Goal: Task Accomplishment & Management: Manage account settings

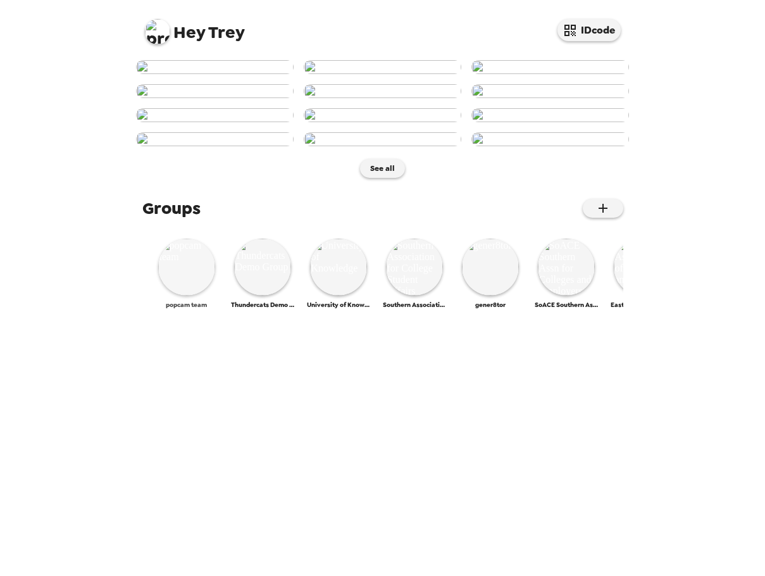
scroll to position [483, 0]
click at [200, 295] on img at bounding box center [186, 266] width 57 height 57
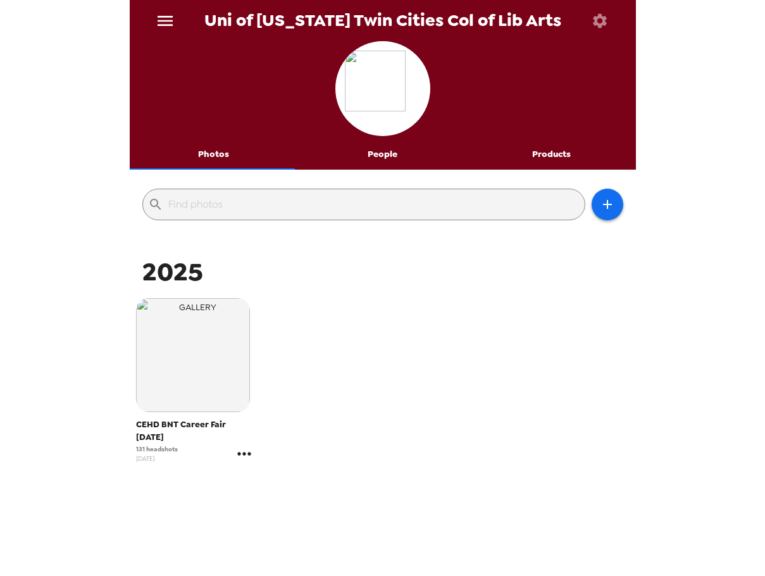
click at [240, 452] on icon "gallery menu" at bounding box center [244, 453] width 20 height 20
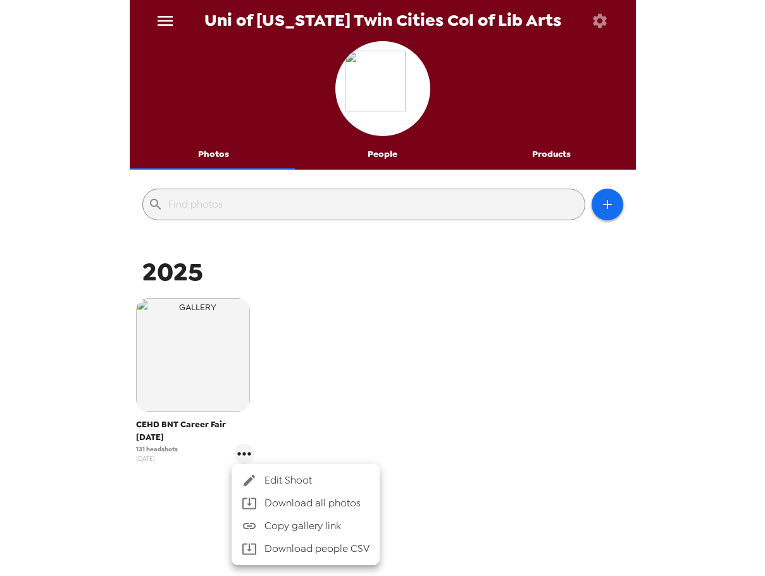
click at [281, 478] on span "Edit Shoot" at bounding box center [316, 479] width 105 height 15
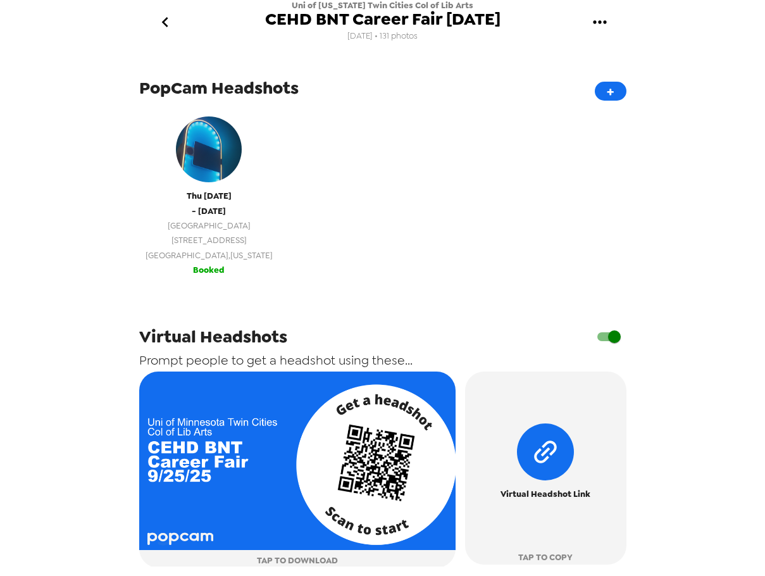
scroll to position [409, 0]
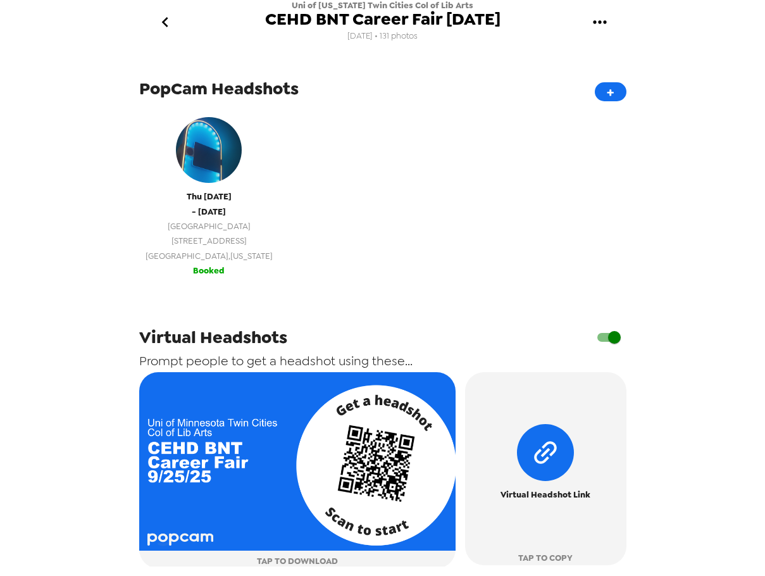
click at [208, 259] on span "Minneapolis , Minnesota" at bounding box center [208, 256] width 127 height 15
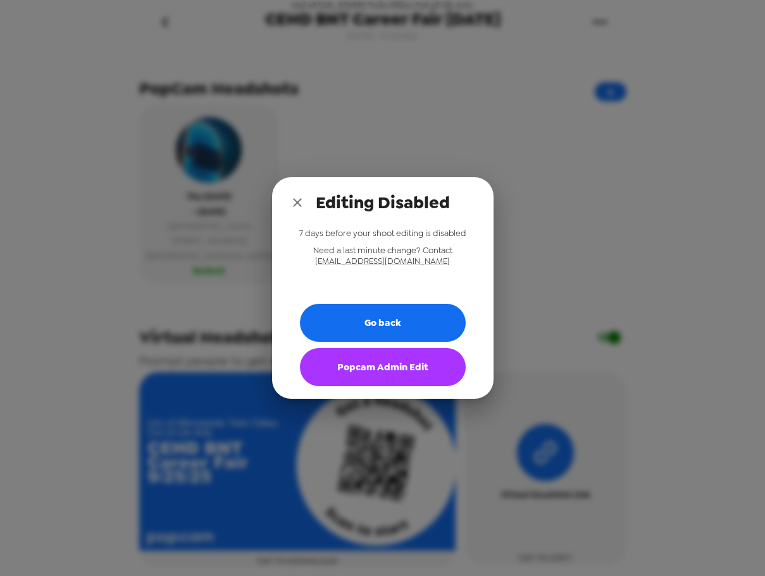
click at [403, 379] on button "Popcam Admin Edit" at bounding box center [383, 367] width 166 height 38
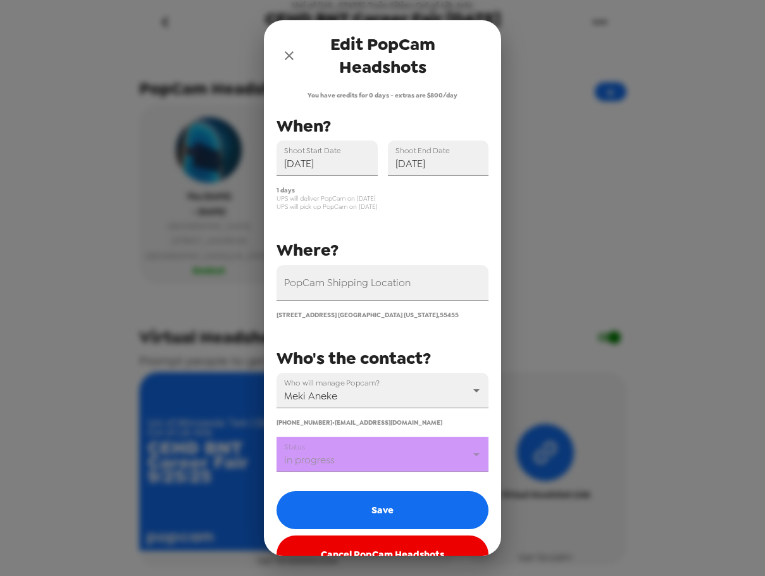
click at [366, 459] on body "Uni of Minnesota Twin Cities Col of Lib Arts CEHD BNT Career Fair 9/25/25 9/3/2…" at bounding box center [382, 288] width 765 height 576
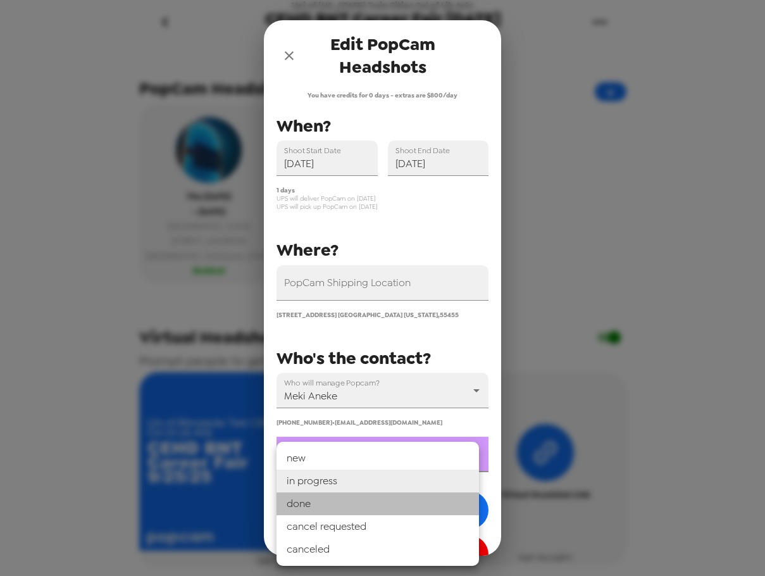
click at [359, 500] on li "done" at bounding box center [377, 503] width 202 height 23
type input "done"
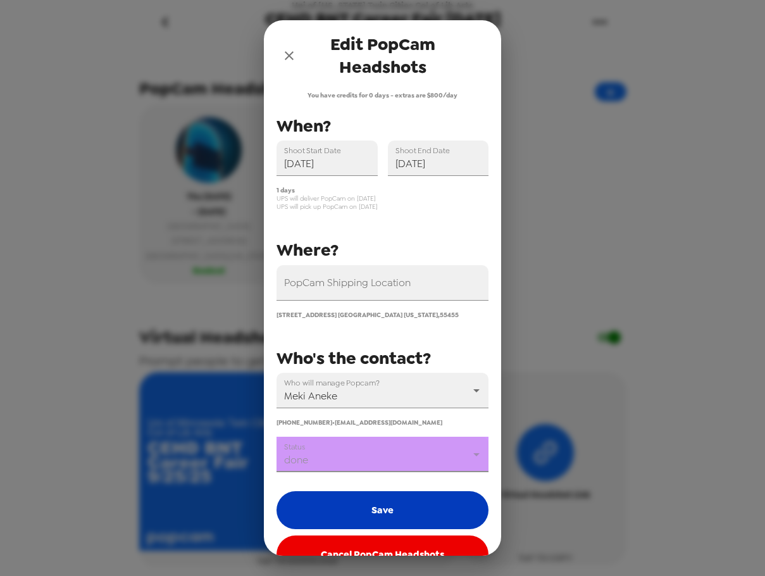
click at [359, 509] on button "Save" at bounding box center [382, 510] width 212 height 38
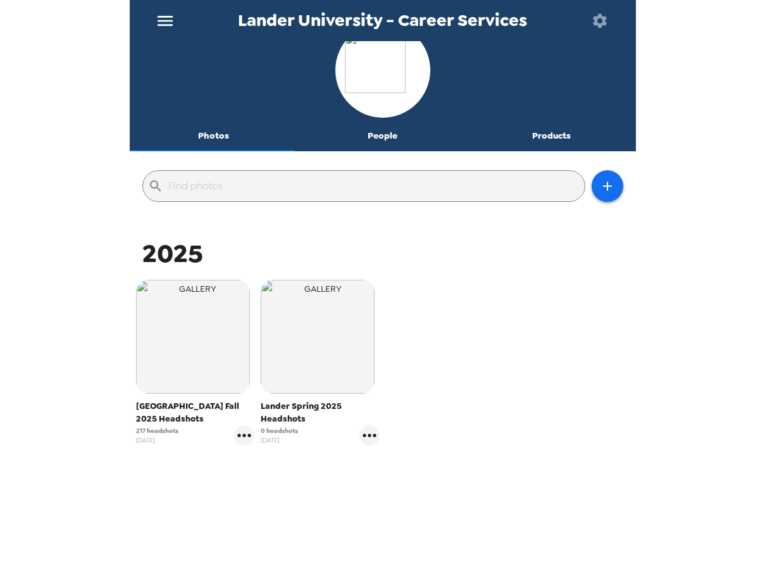
scroll to position [27, 0]
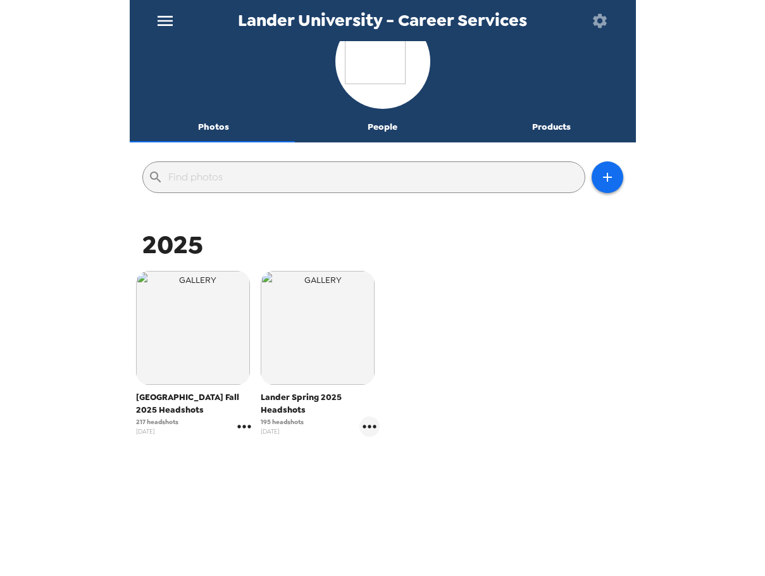
click at [240, 428] on icon "gallery menu" at bounding box center [244, 426] width 20 height 20
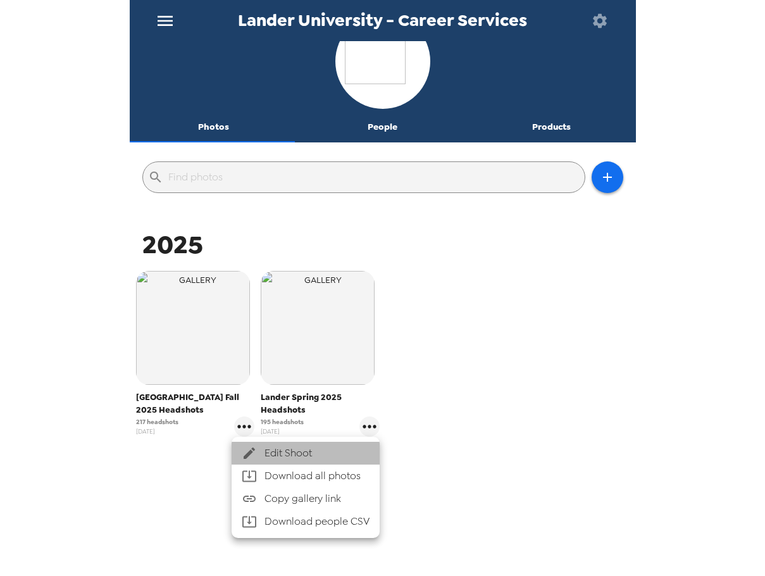
click at [269, 456] on span "Edit Shoot" at bounding box center [316, 452] width 105 height 15
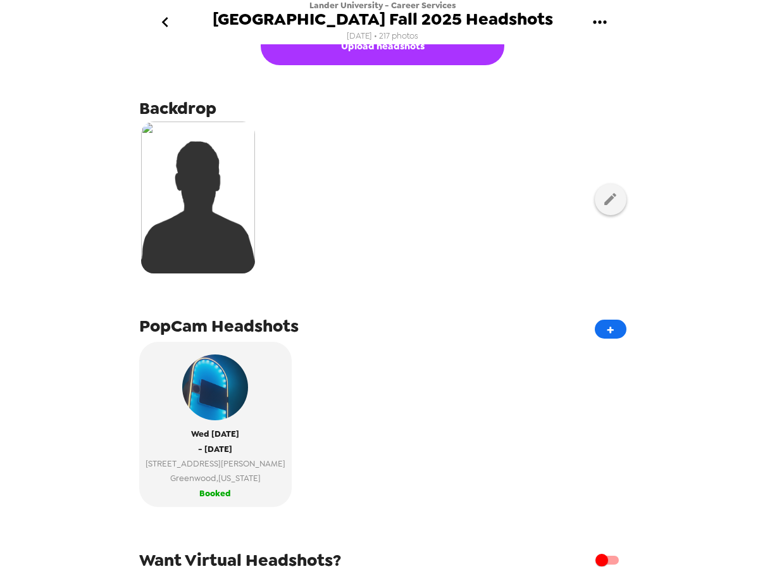
scroll to position [190, 0]
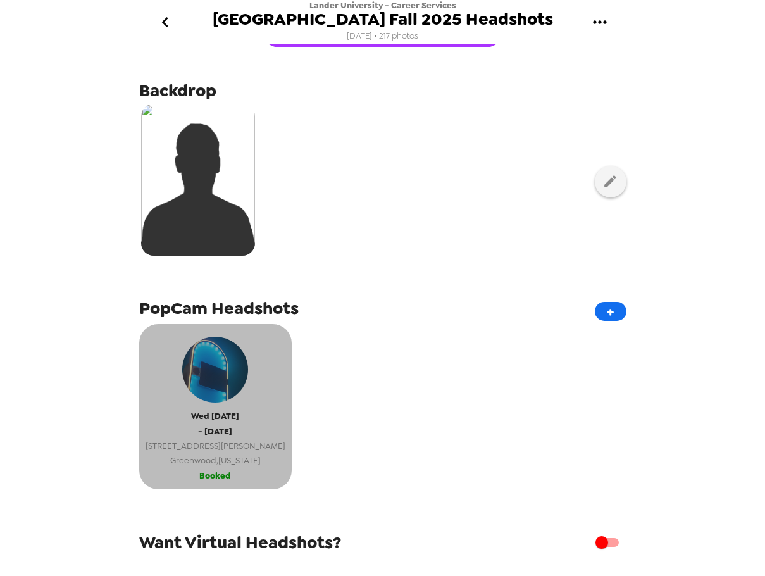
click at [221, 448] on span "[STREET_ADDRESS][PERSON_NAME]" at bounding box center [215, 445] width 140 height 15
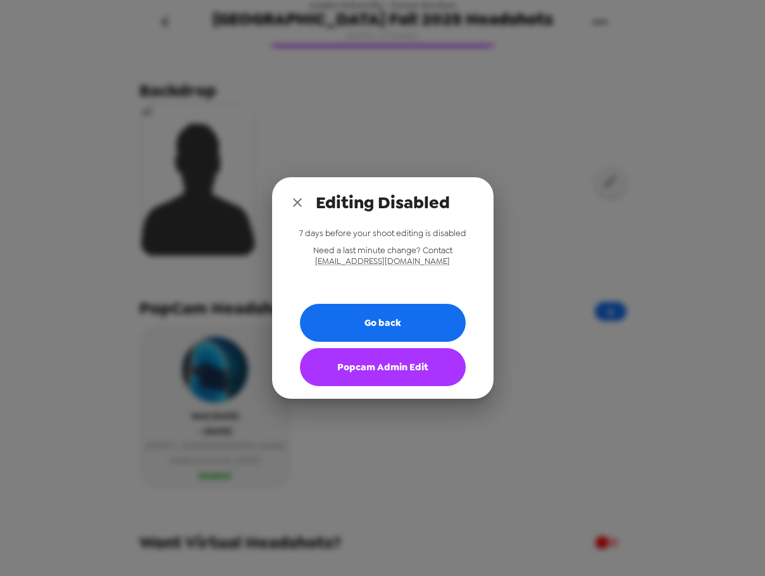
click at [371, 380] on button "Popcam Admin Edit" at bounding box center [383, 367] width 166 height 38
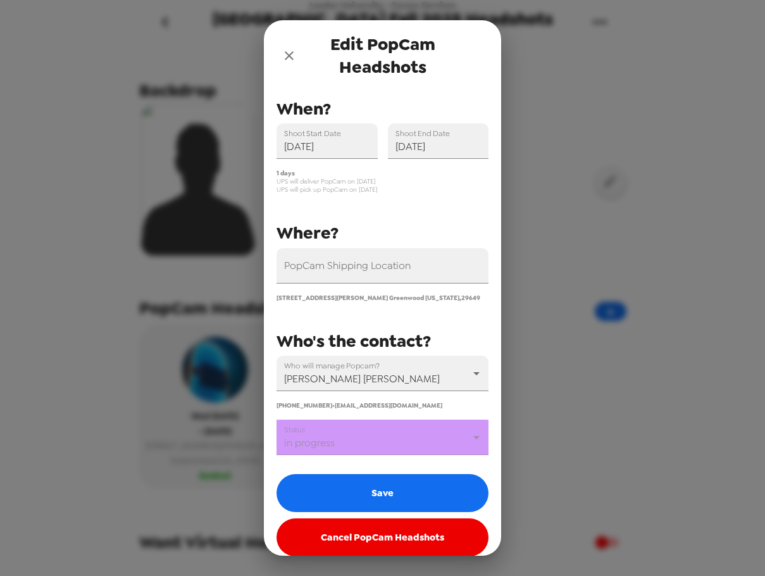
scroll to position [30, 0]
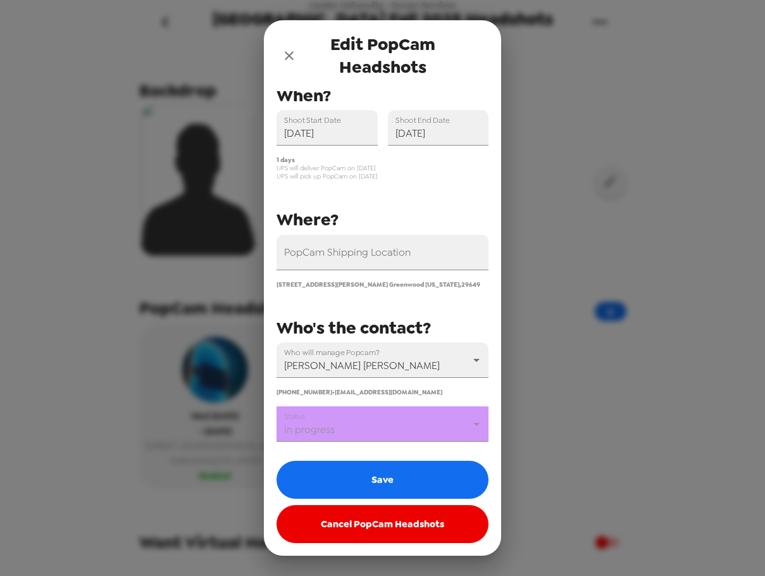
click at [371, 425] on body "Lander University - Career Services Lander University Fall 2025 Headshots 7/8/2…" at bounding box center [382, 288] width 765 height 576
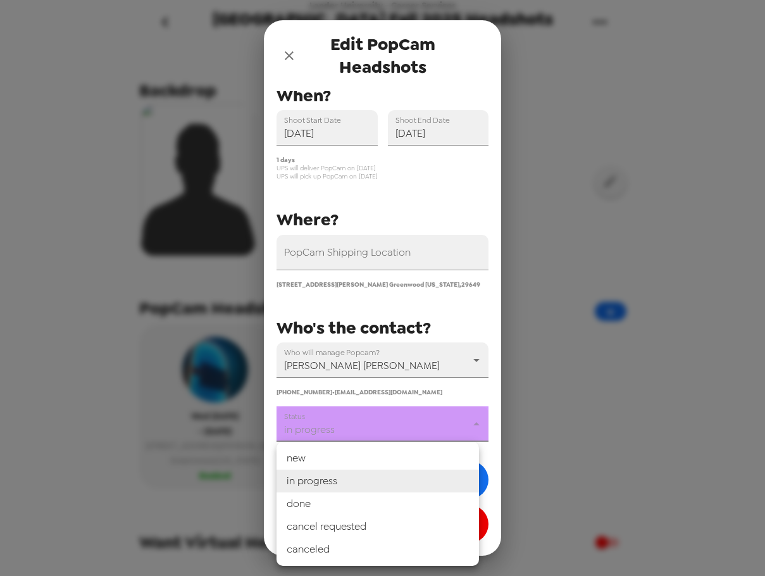
click at [350, 505] on li "done" at bounding box center [377, 503] width 202 height 23
type input "done"
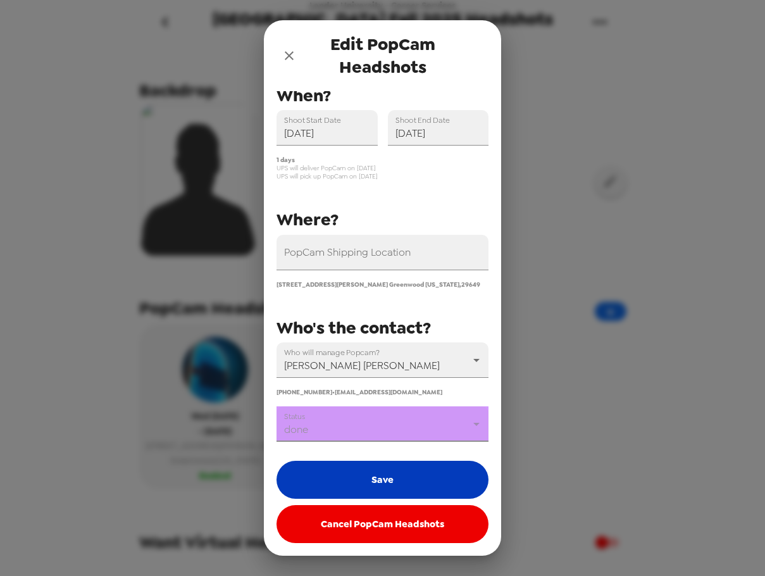
click at [371, 481] on button "Save" at bounding box center [382, 479] width 212 height 38
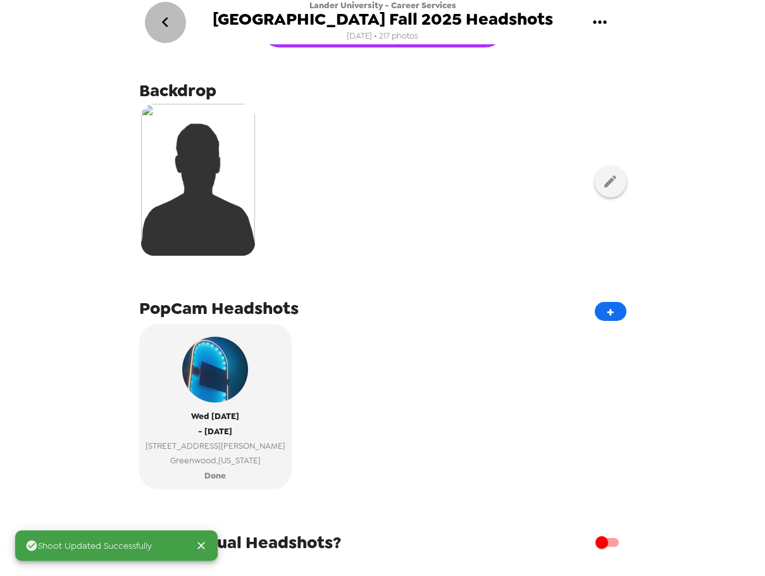
click at [163, 21] on icon "go back" at bounding box center [165, 22] width 6 height 10
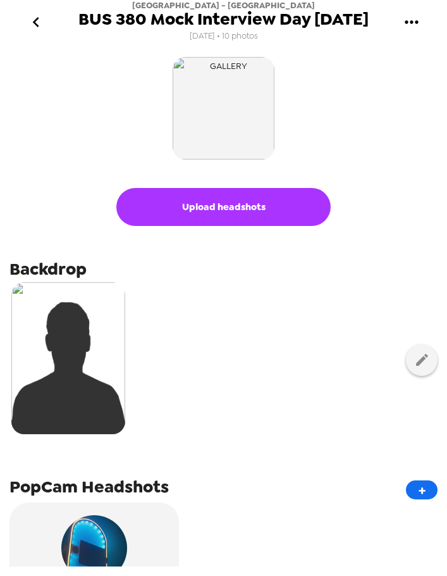
click at [35, 27] on icon "go back" at bounding box center [36, 22] width 20 height 20
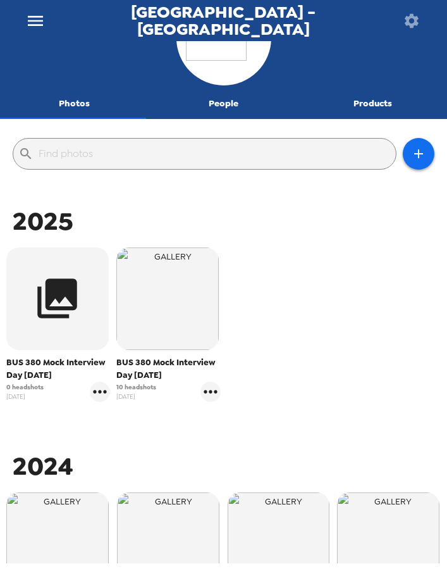
scroll to position [126, 0]
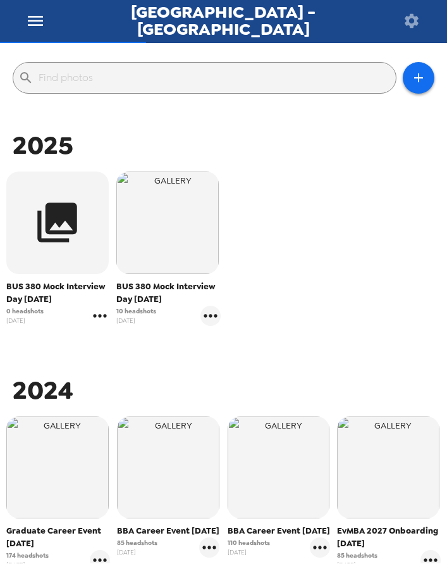
click at [100, 315] on icon "gallery menu" at bounding box center [100, 315] width 20 height 20
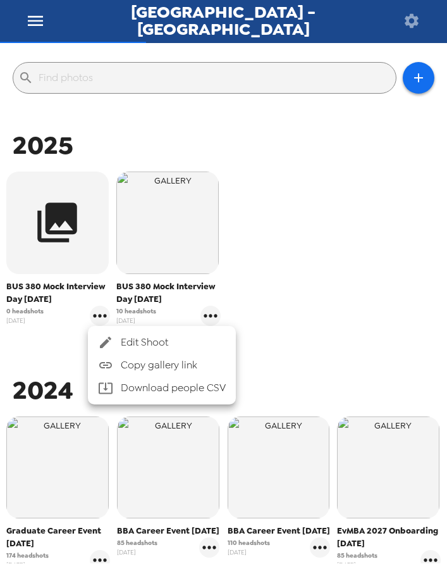
click at [118, 341] on div at bounding box center [109, 342] width 23 height 15
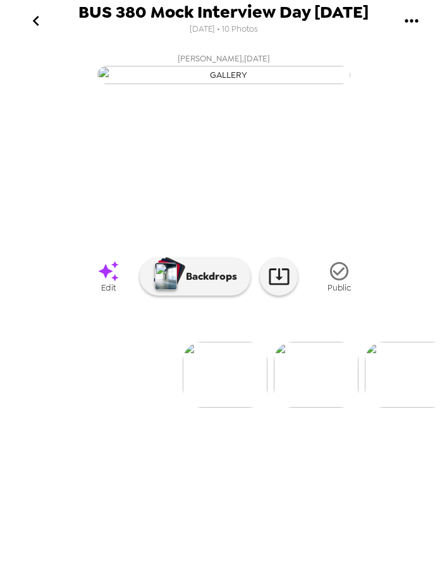
click at [301, 407] on img at bounding box center [316, 375] width 85 height 66
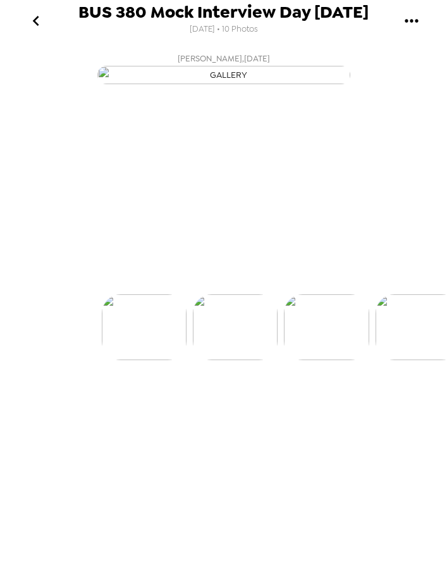
scroll to position [0, 91]
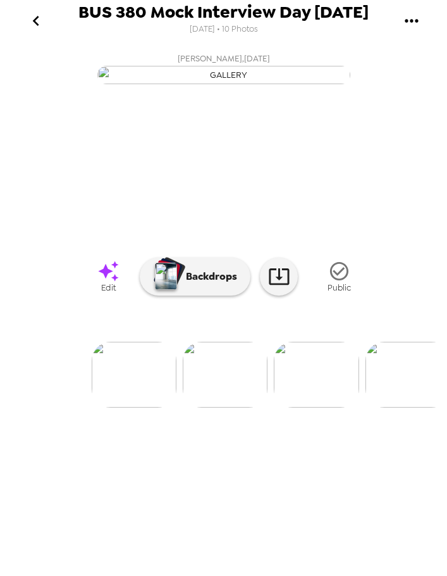
click at [34, 19] on icon "go back" at bounding box center [36, 21] width 20 height 20
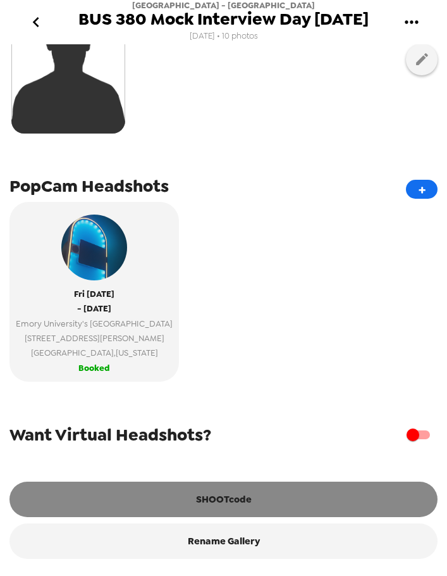
scroll to position [312, 0]
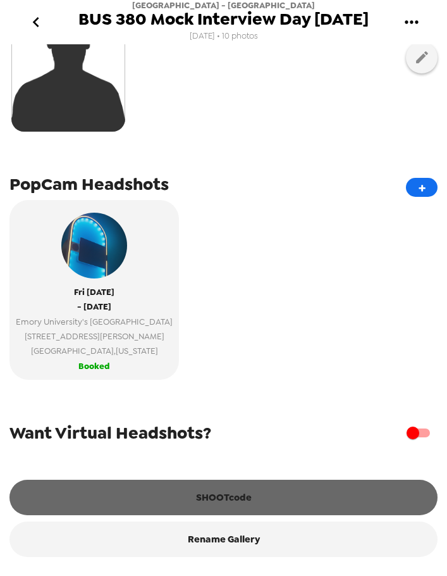
click at [243, 491] on button "SHOOTcode" at bounding box center [223, 496] width 428 height 35
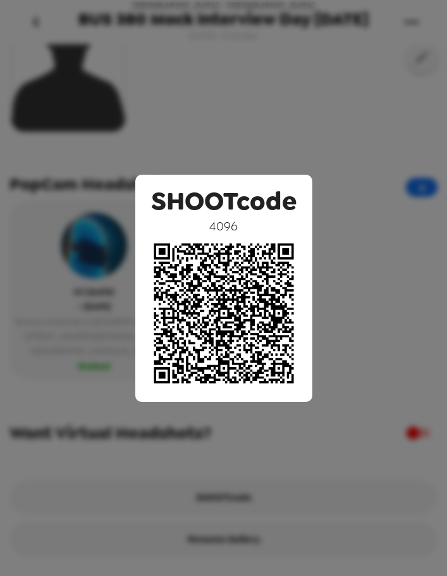
click at [228, 114] on div "SHOOTcode 4096" at bounding box center [223, 288] width 447 height 576
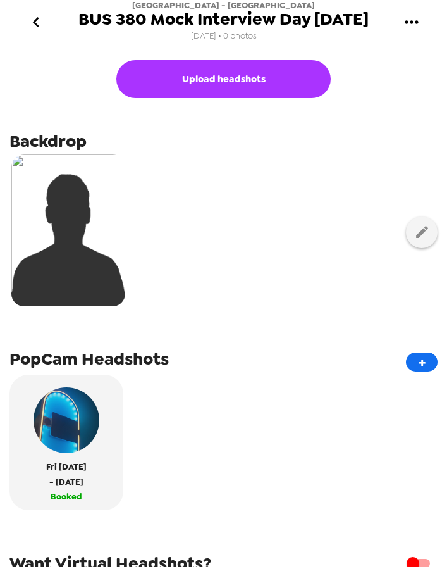
click at [37, 24] on icon "go back" at bounding box center [36, 22] width 20 height 20
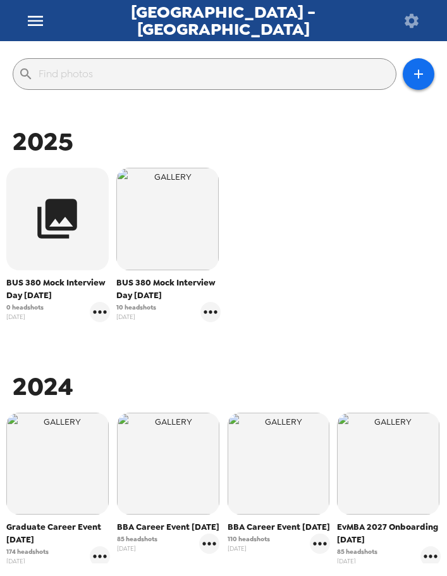
scroll to position [108, 0]
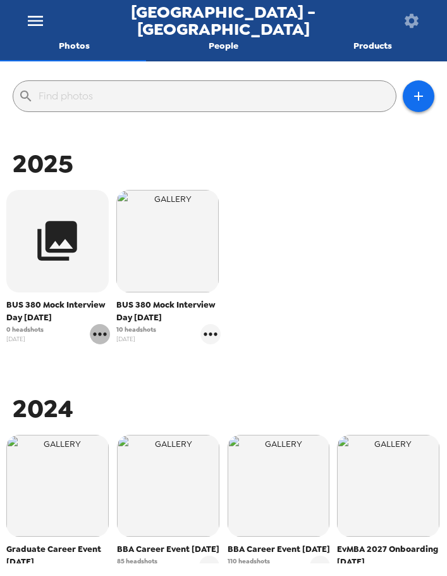
click at [97, 336] on icon "gallery menu" at bounding box center [100, 334] width 20 height 20
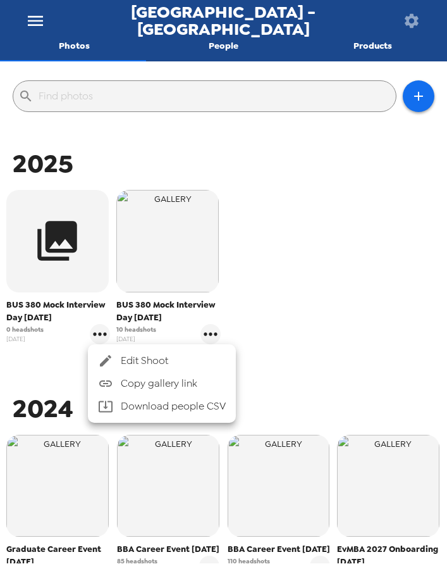
click at [121, 374] on li "Copy gallery link" at bounding box center [162, 383] width 148 height 23
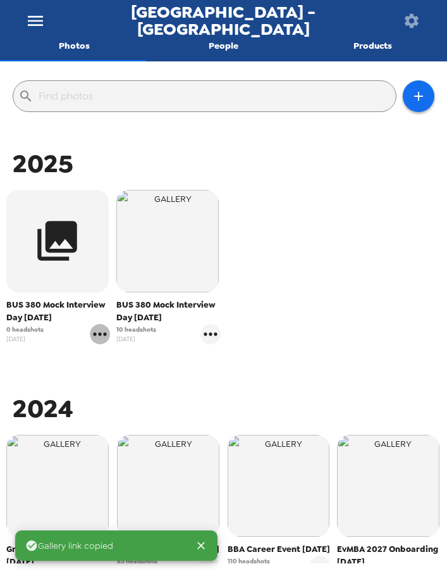
click at [105, 336] on icon "gallery menu" at bounding box center [100, 334] width 20 height 20
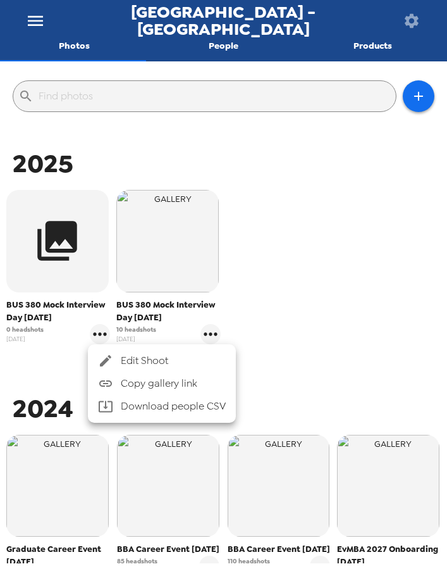
click at [116, 344] on div "Edit Shoot Copy gallery link Download people CSV" at bounding box center [223, 288] width 447 height 576
click at [120, 357] on div at bounding box center [109, 360] width 23 height 15
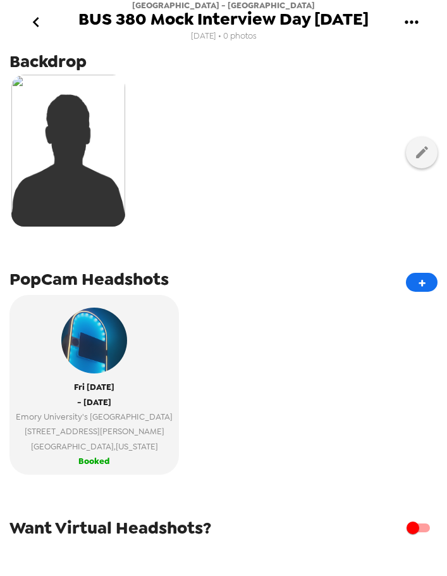
scroll to position [184, 0]
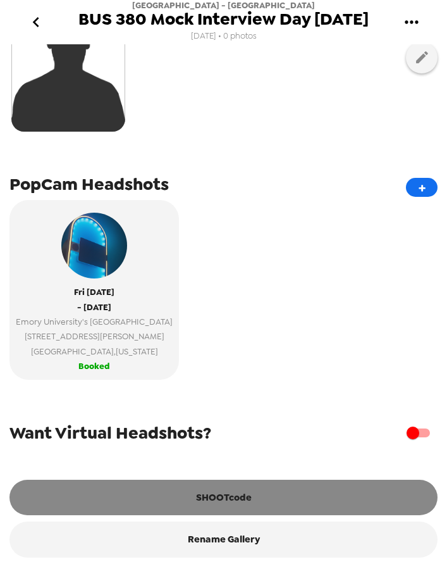
click at [228, 496] on button "SHOOTcode" at bounding box center [223, 496] width 428 height 35
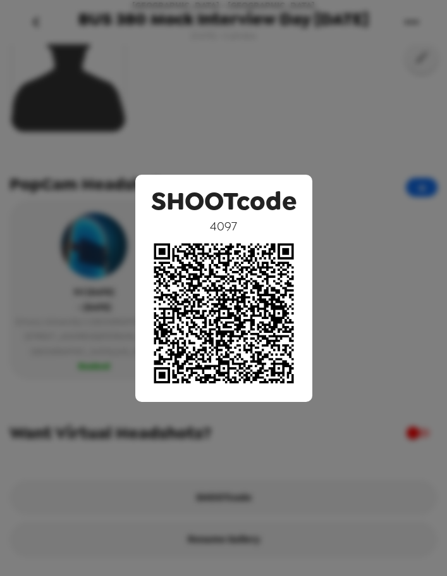
click at [262, 132] on div "SHOOTcode 4097" at bounding box center [223, 288] width 447 height 576
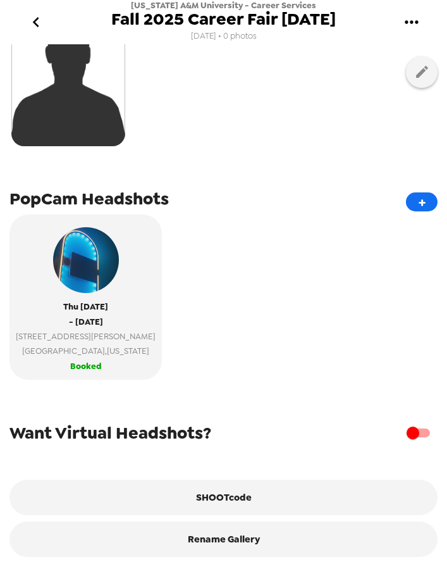
scroll to position [297, 0]
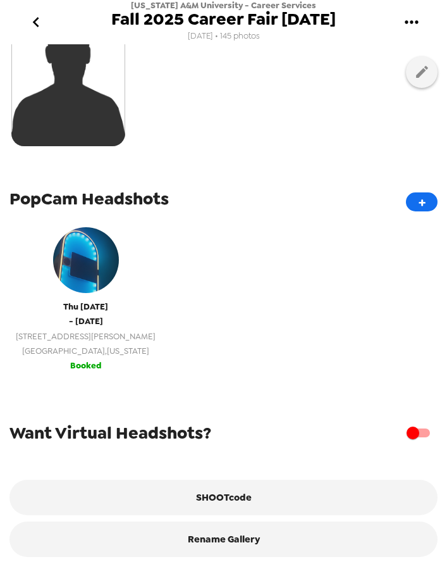
click at [80, 289] on div "Thu 9/25/25 - Thu 9/25/25 453 Buchanan Wy NE Huntsville , Alabama" at bounding box center [86, 289] width 140 height 137
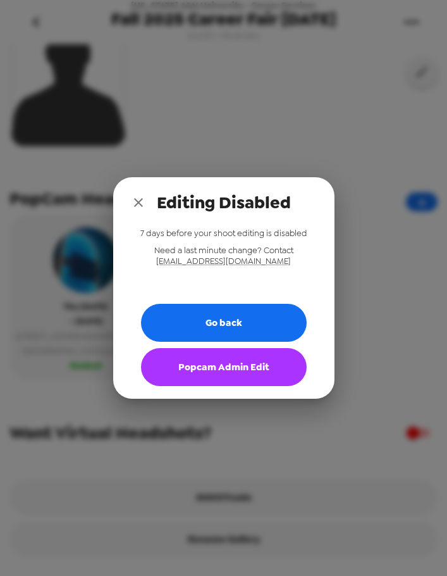
click at [271, 101] on div "Editing Disabled 7 days before your shoot editing is disabled Need a last minut…" at bounding box center [223, 288] width 447 height 576
click at [213, 364] on button "Popcam Admin Edit" at bounding box center [224, 367] width 166 height 38
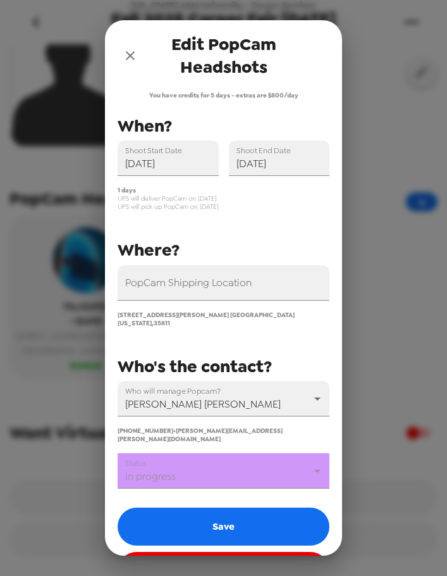
click at [226, 460] on body "Alabama A&M University - Career Services Fall 2025 Career Fair 9-25-25 8/29/25 …" at bounding box center [223, 288] width 447 height 576
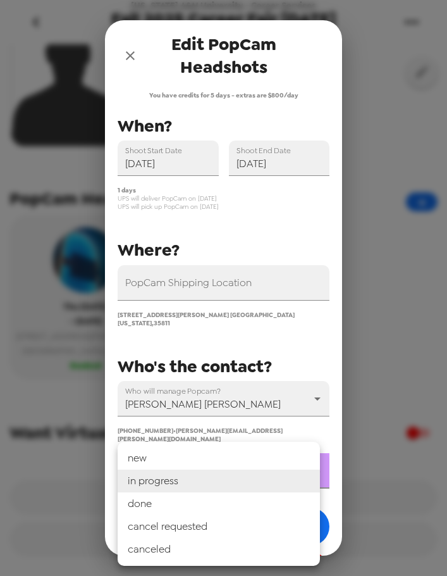
click at [210, 502] on li "done" at bounding box center [219, 503] width 202 height 23
type input "done"
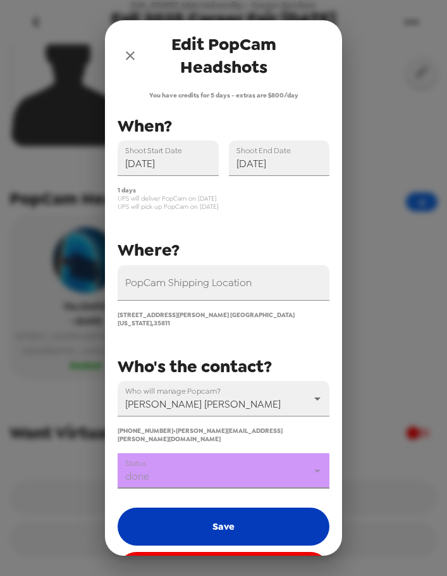
click at [210, 507] on button "Save" at bounding box center [224, 526] width 212 height 38
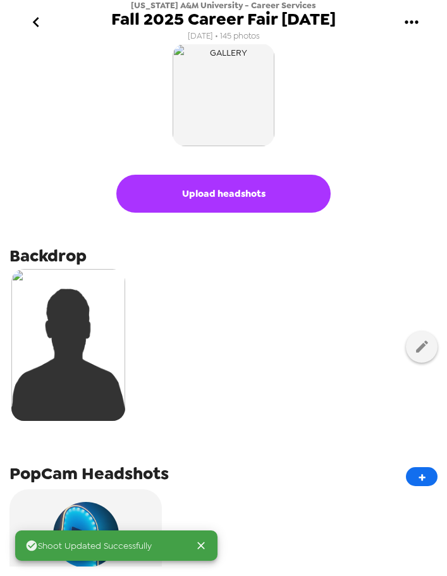
scroll to position [0, 0]
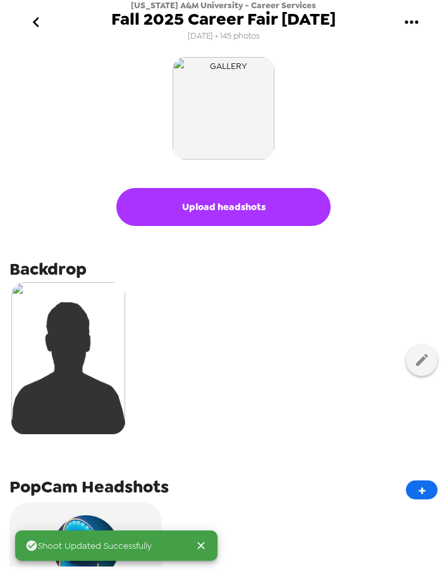
click at [32, 22] on icon "go back" at bounding box center [36, 22] width 20 height 20
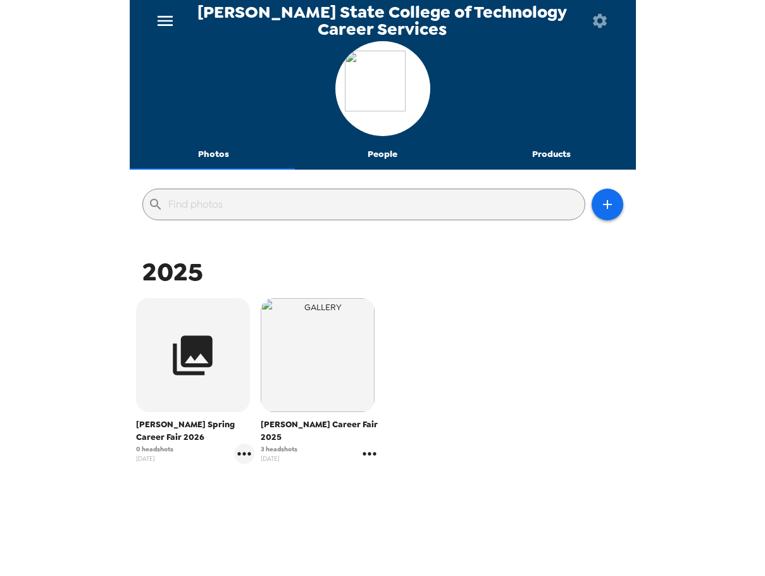
click at [361, 443] on icon "gallery menu" at bounding box center [369, 453] width 20 height 20
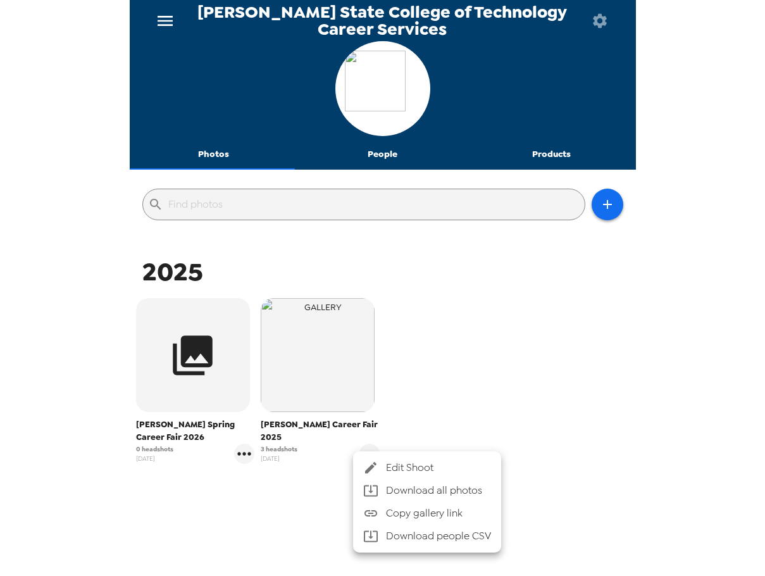
click at [408, 461] on span "Edit Shoot" at bounding box center [438, 467] width 105 height 15
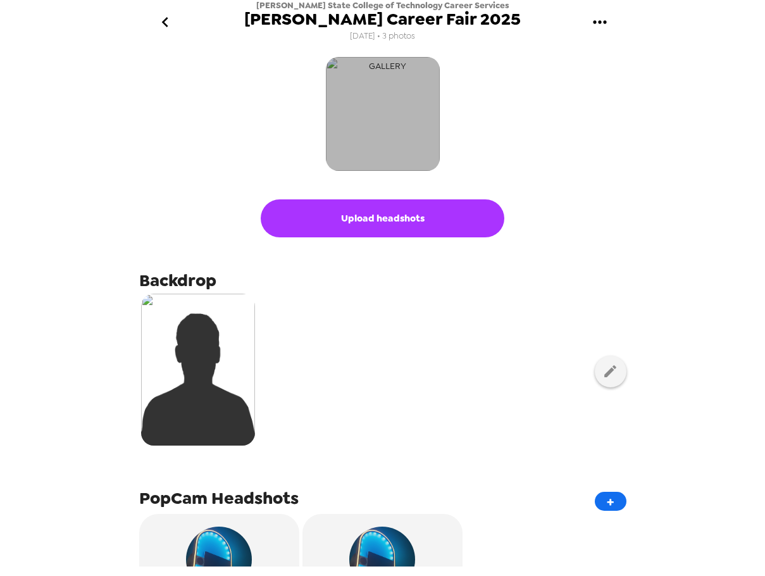
click at [400, 105] on img "button" at bounding box center [383, 114] width 114 height 114
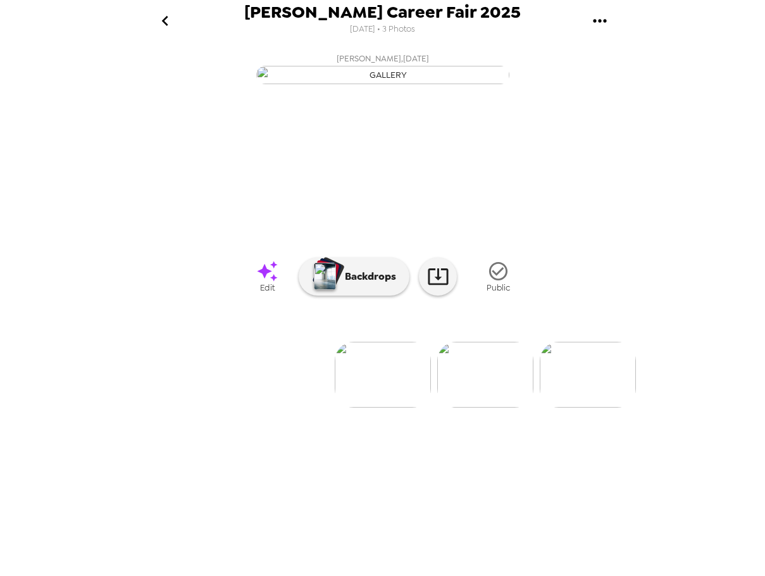
click at [163, 12] on button "go back" at bounding box center [165, 20] width 41 height 41
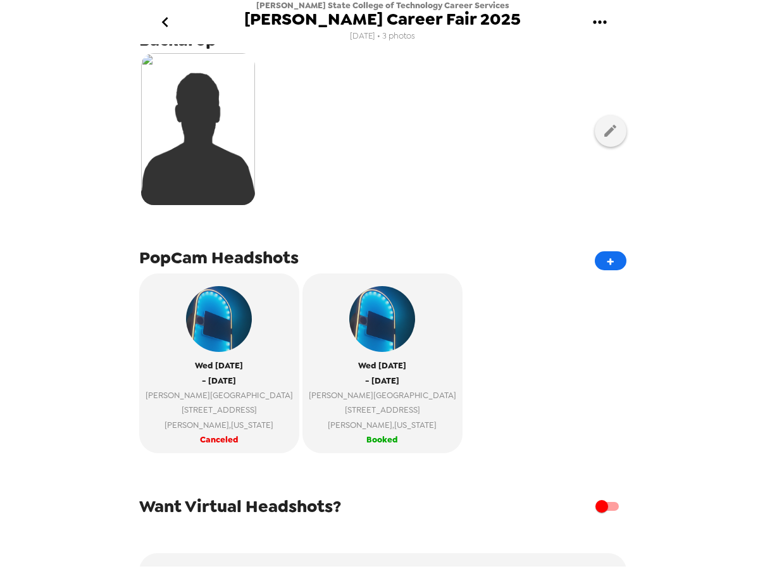
scroll to position [253, 0]
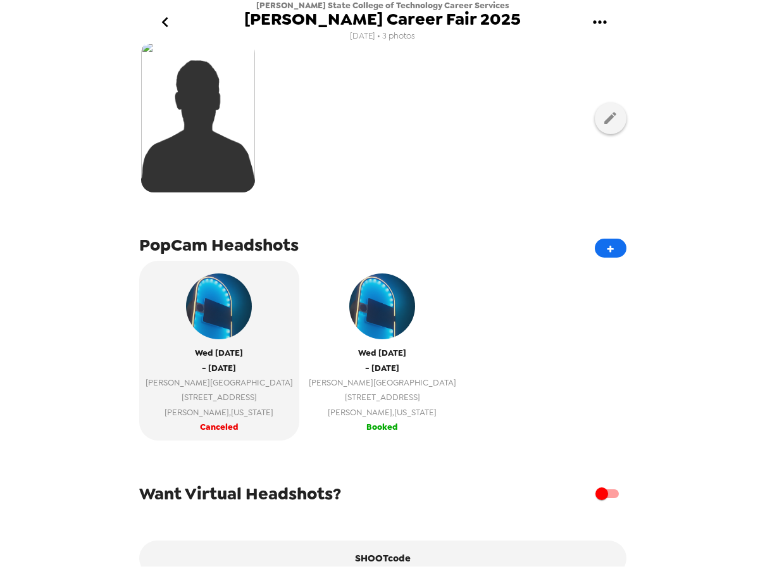
click at [324, 414] on span "[PERSON_NAME] , [US_STATE]" at bounding box center [382, 412] width 147 height 15
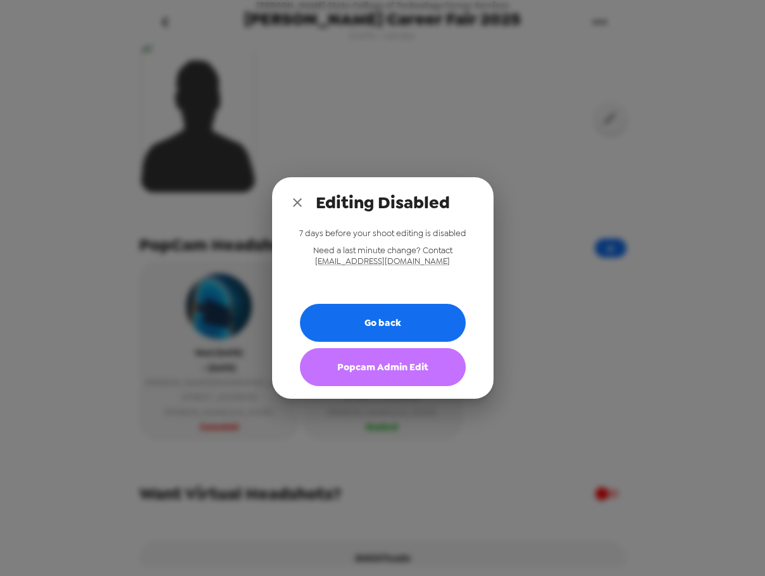
click at [371, 367] on button "Popcam Admin Edit" at bounding box center [383, 367] width 166 height 38
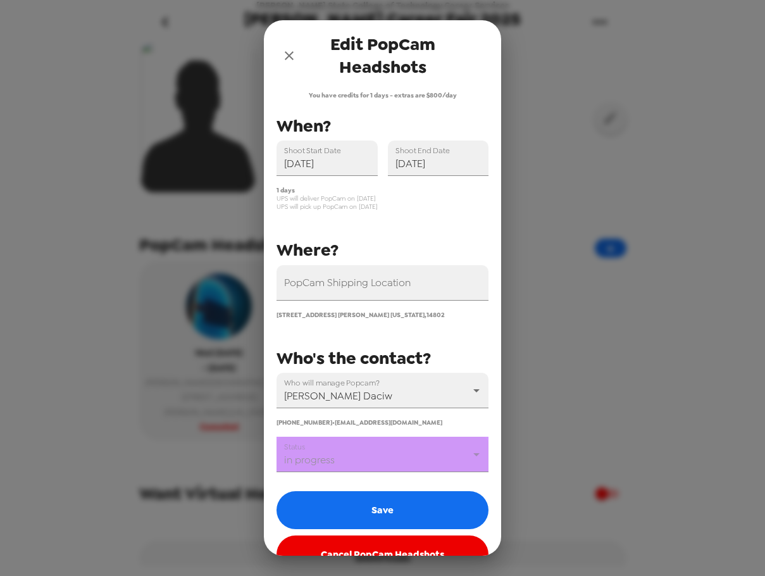
click at [358, 464] on body "[PERSON_NAME] State College of Technology Career Services [PERSON_NAME] Career …" at bounding box center [382, 288] width 765 height 576
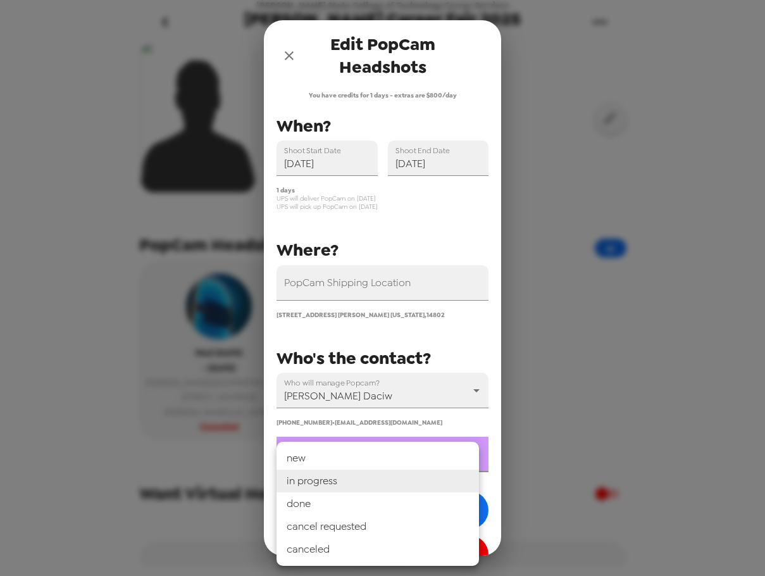
click at [349, 505] on li "done" at bounding box center [377, 503] width 202 height 23
type input "done"
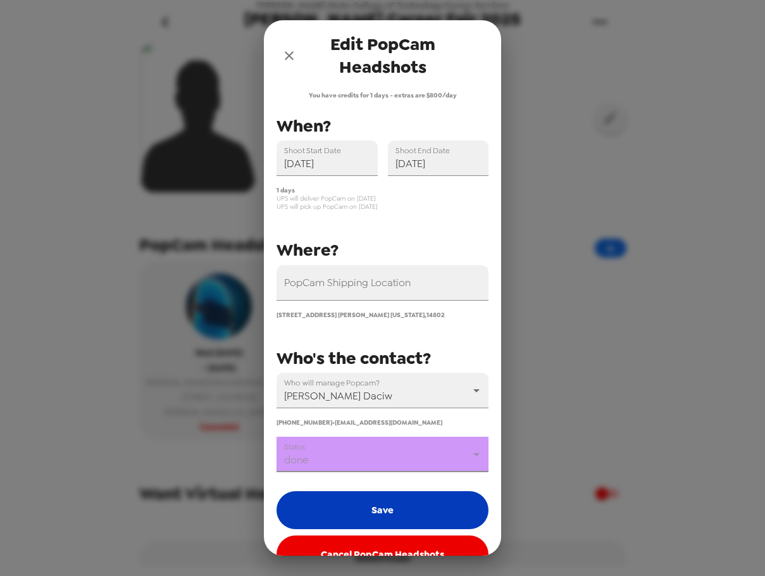
click at [359, 510] on button "Save" at bounding box center [382, 510] width 212 height 38
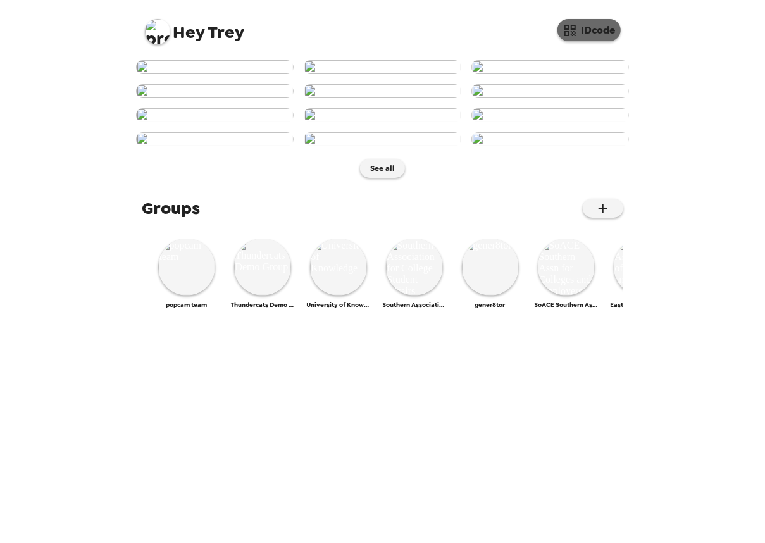
click at [587, 30] on button "IDcode" at bounding box center [588, 30] width 63 height 22
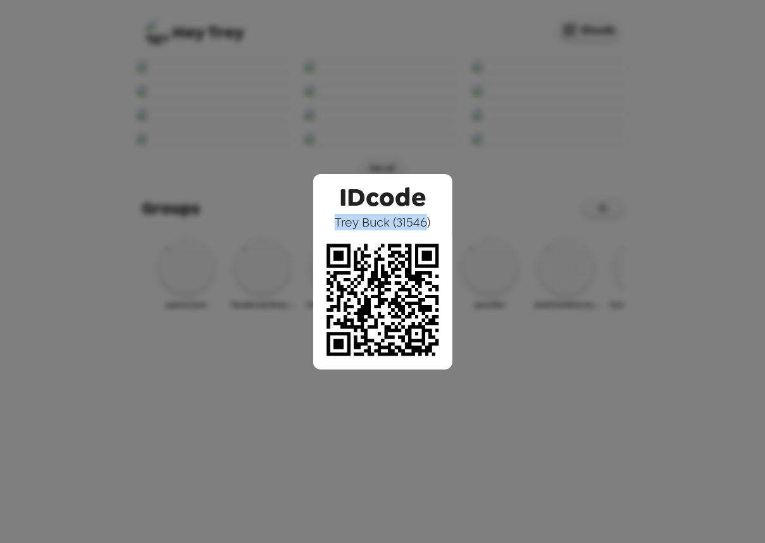
drag, startPoint x: 333, startPoint y: 221, endPoint x: 427, endPoint y: 223, distance: 93.6
click at [427, 223] on div "IDcode Trey Buck ( 31546 )" at bounding box center [382, 271] width 139 height 195
click at [436, 113] on div "IDcode Trey Buck ( 31546 )" at bounding box center [382, 271] width 765 height 543
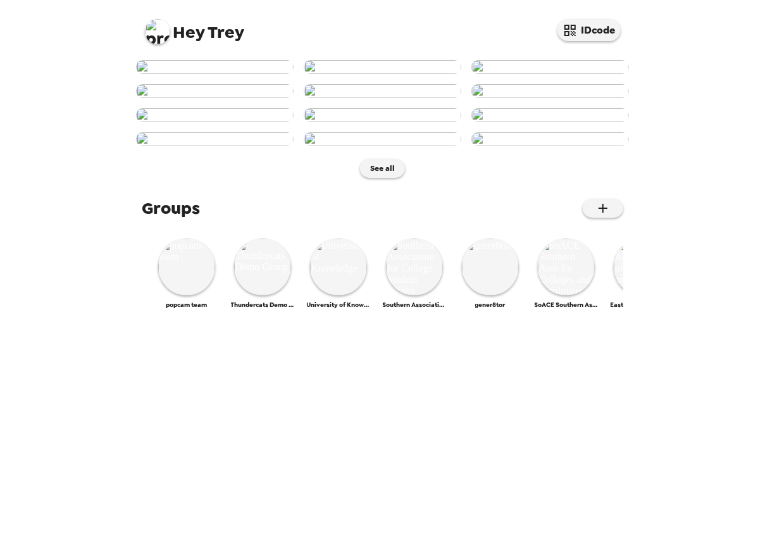
scroll to position [253, 0]
click at [399, 122] on img at bounding box center [382, 115] width 157 height 14
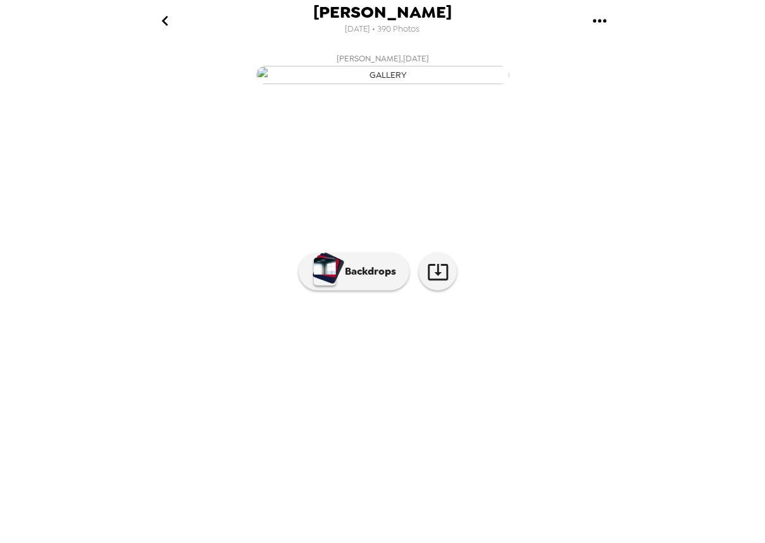
scroll to position [4, 0]
click at [502, 398] on img at bounding box center [485, 365] width 96 height 66
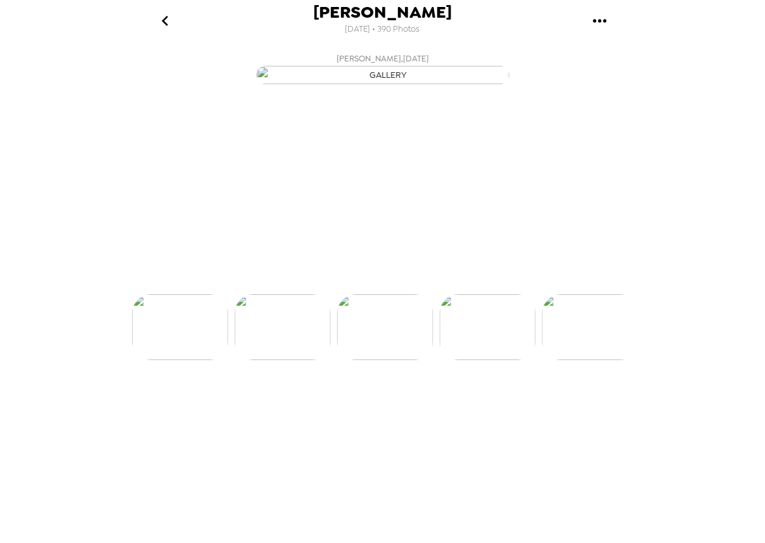
scroll to position [0, 820]
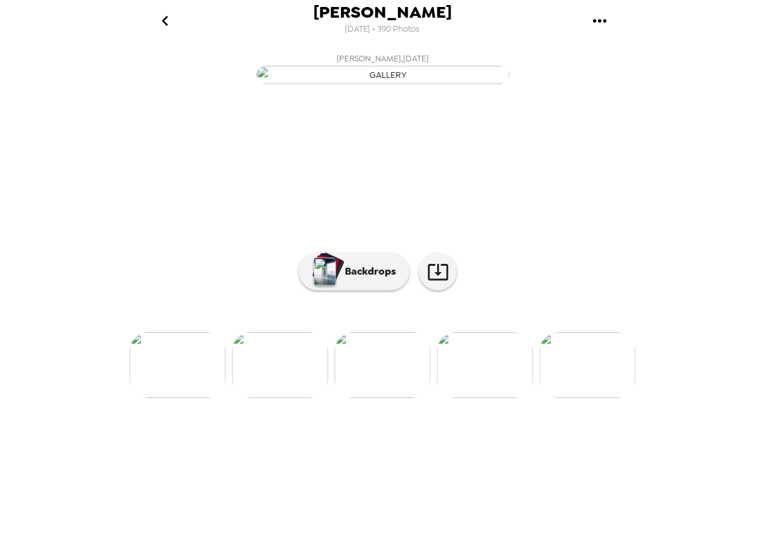
click at [272, 398] on img at bounding box center [280, 365] width 96 height 66
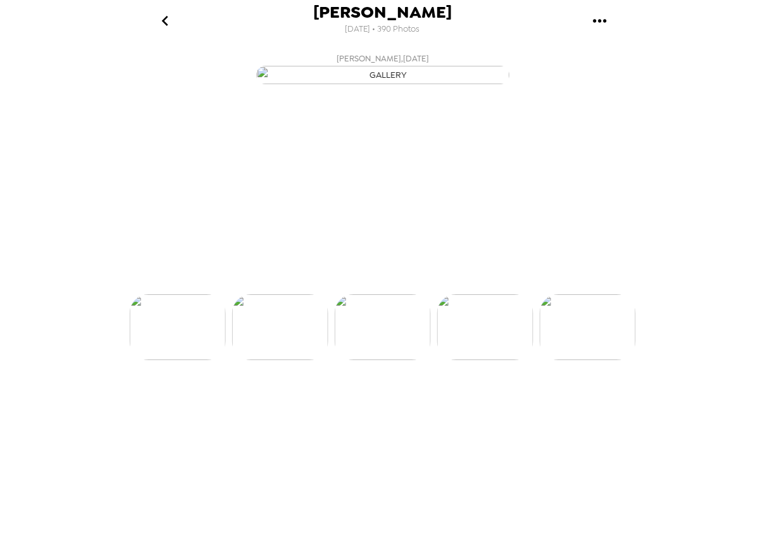
scroll to position [0, 717]
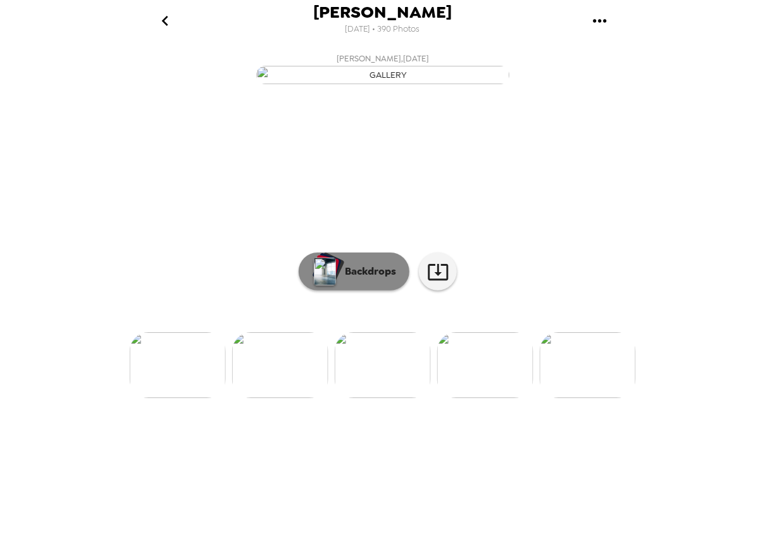
click at [347, 290] on button "Backdrops" at bounding box center [354, 271] width 111 height 38
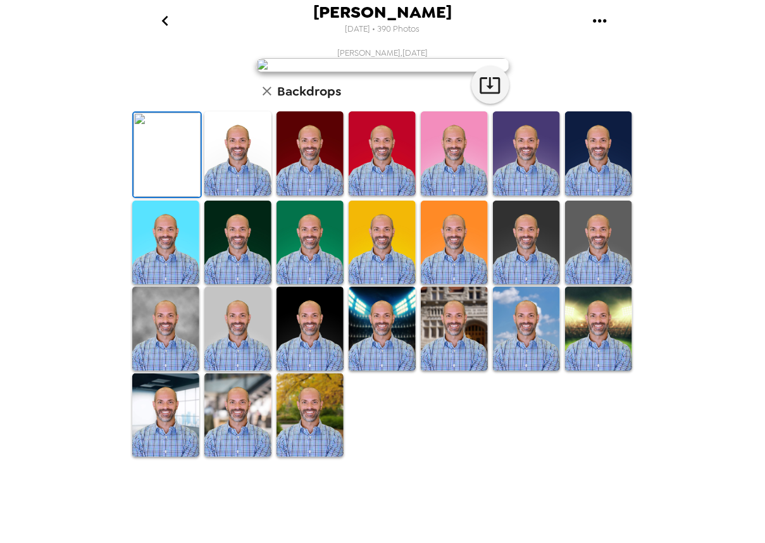
scroll to position [190, 0]
click at [443, 285] on img at bounding box center [454, 242] width 67 height 84
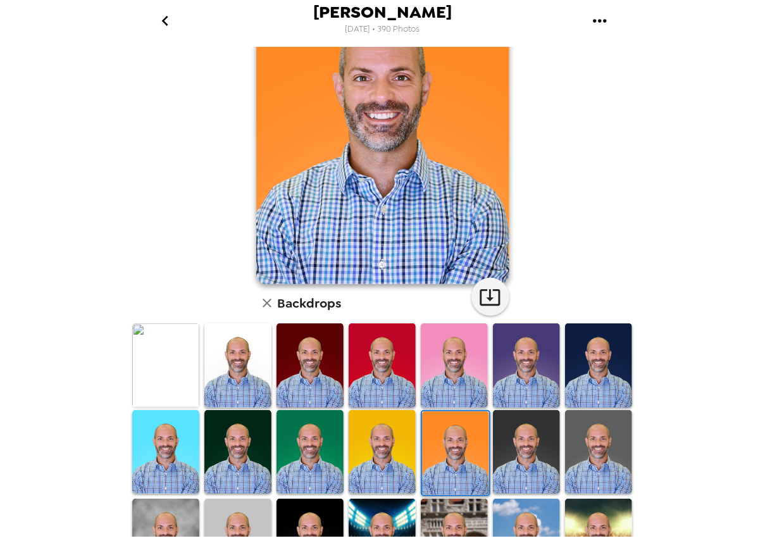
scroll to position [0, 0]
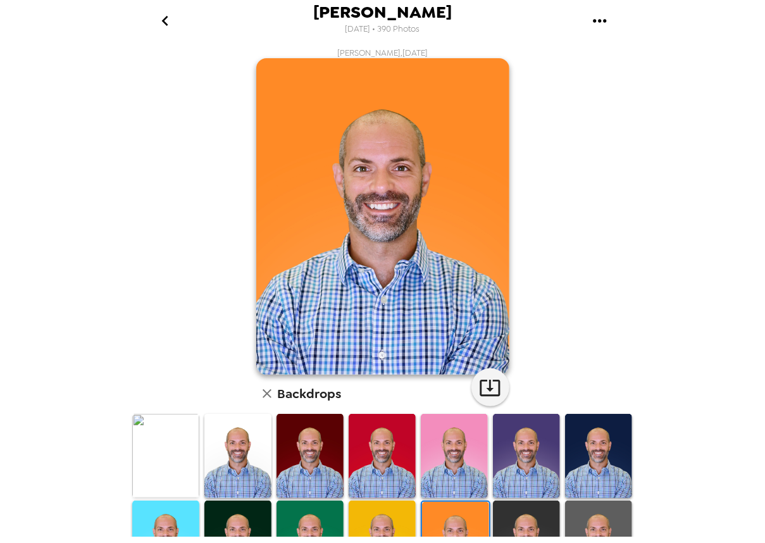
click at [443, 470] on img at bounding box center [454, 456] width 67 height 84
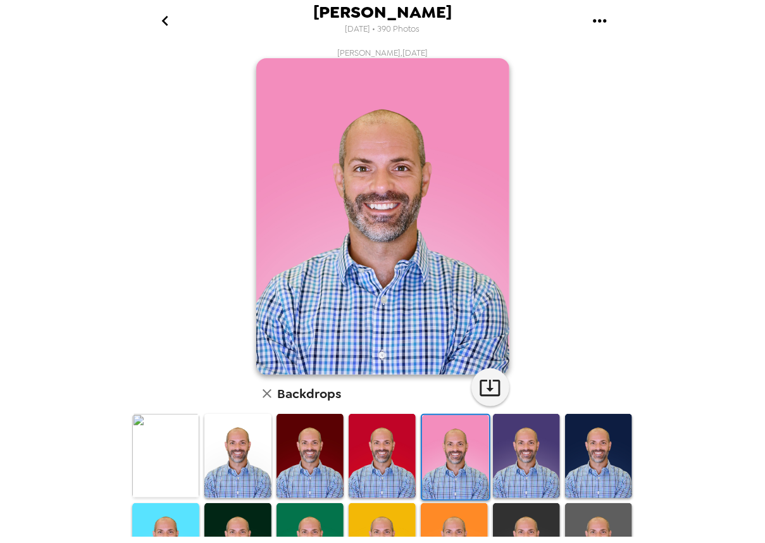
click at [533, 449] on img at bounding box center [526, 456] width 67 height 84
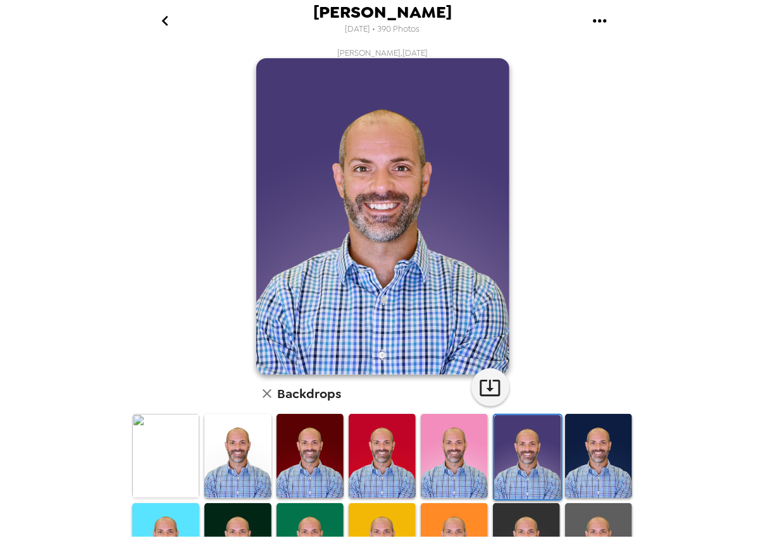
click at [158, 447] on img at bounding box center [165, 456] width 67 height 84
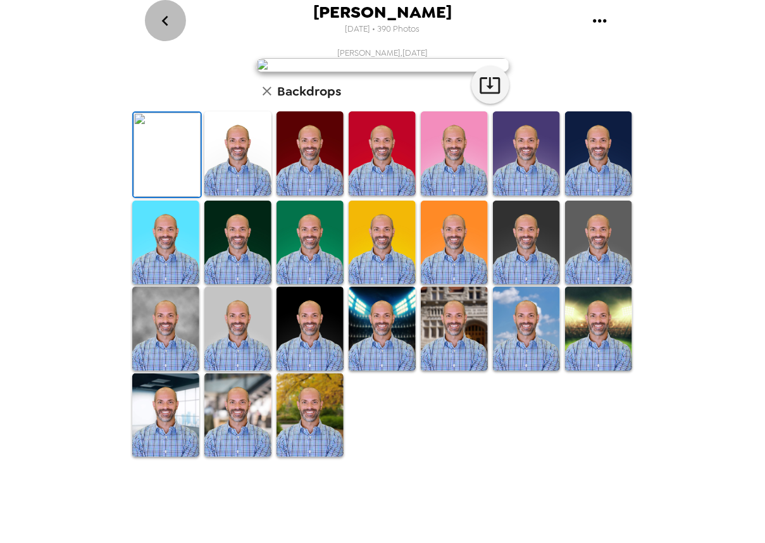
click at [171, 24] on icon "go back" at bounding box center [165, 21] width 20 height 20
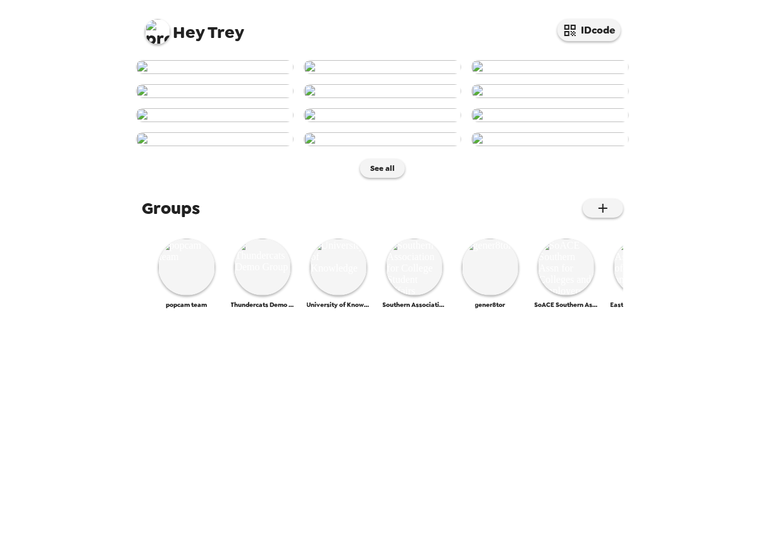
scroll to position [126, 0]
click at [160, 25] on img at bounding box center [157, 31] width 25 height 25
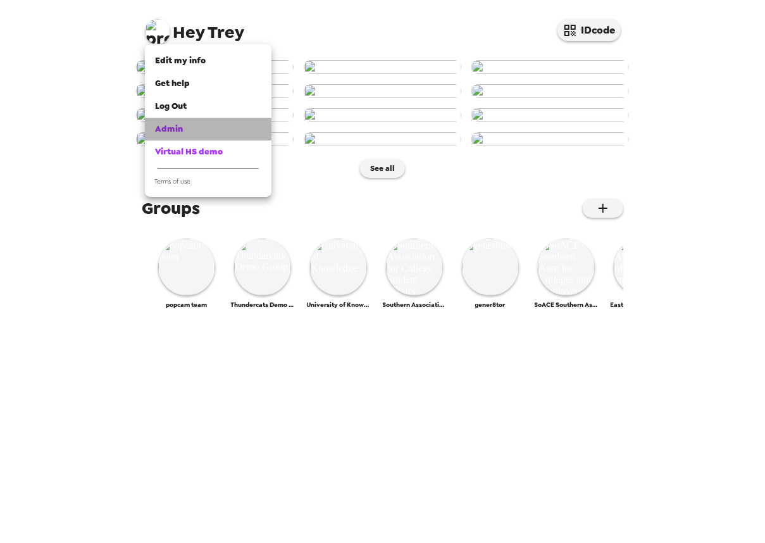
click at [181, 135] on div "Admin" at bounding box center [208, 129] width 106 height 13
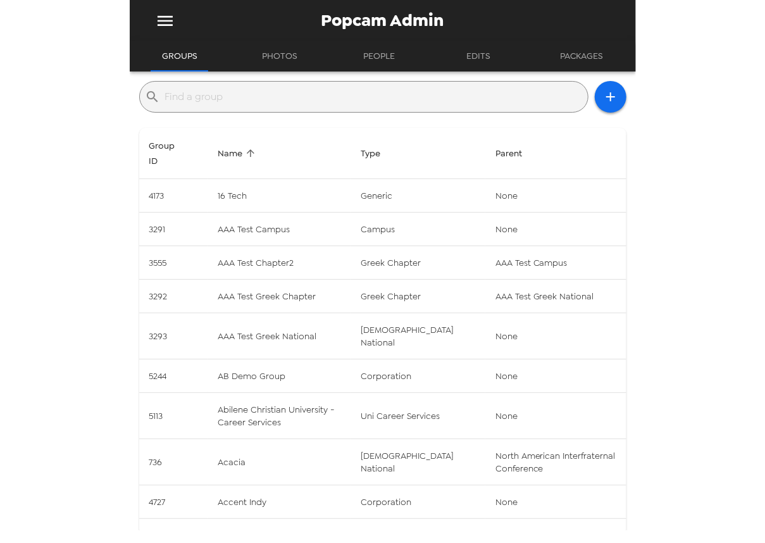
click at [317, 87] on div "​" at bounding box center [363, 97] width 449 height 32
click at [322, 99] on input "text" at bounding box center [373, 97] width 417 height 20
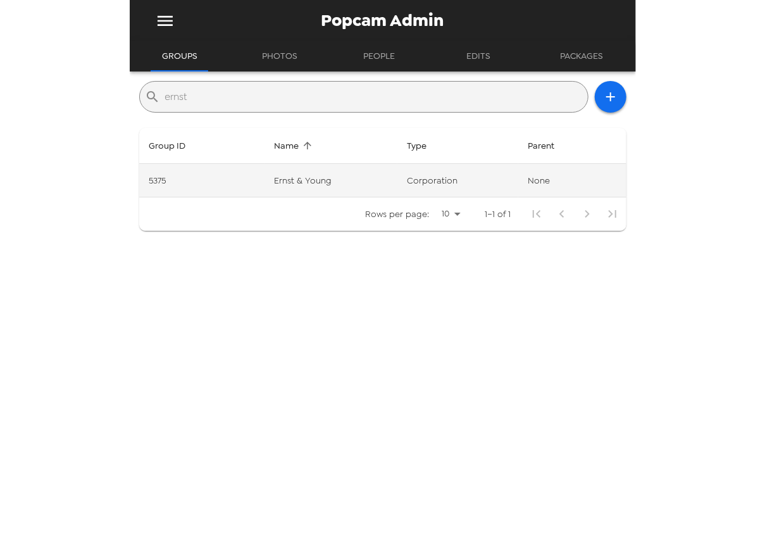
type input "ernst"
click at [385, 180] on td "Ernst & Young" at bounding box center [330, 181] width 133 height 34
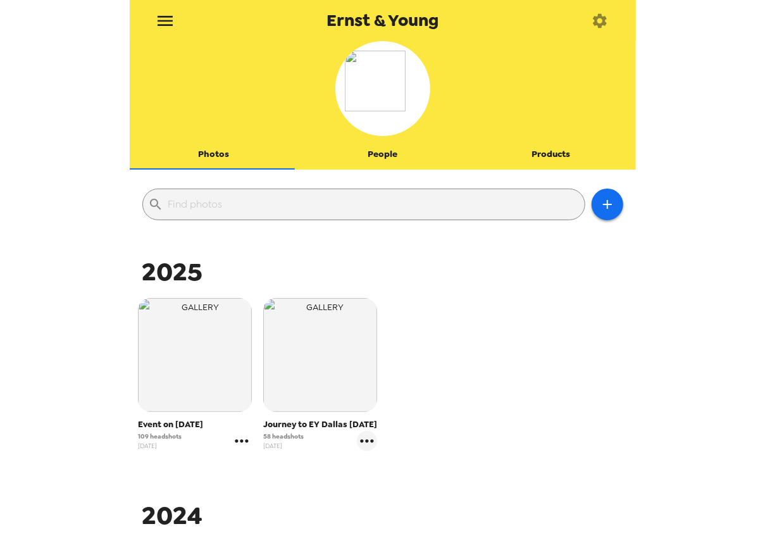
scroll to position [63, 0]
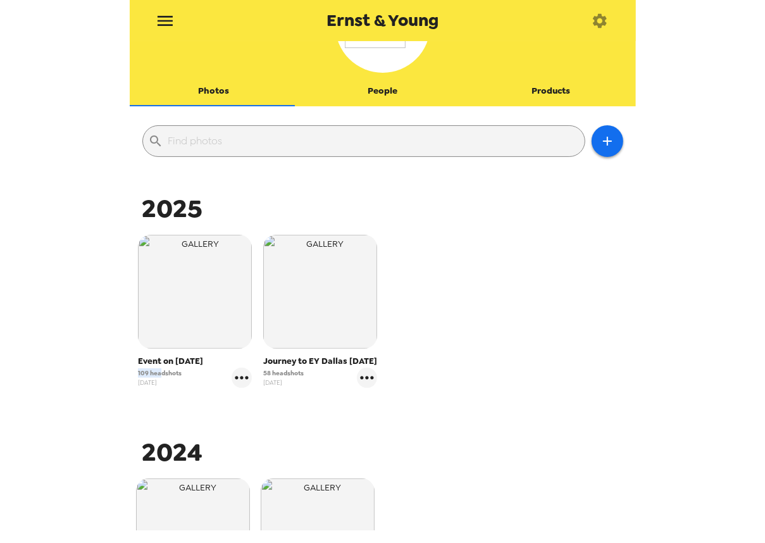
drag, startPoint x: 161, startPoint y: 374, endPoint x: 123, endPoint y: 374, distance: 37.3
click at [123, 374] on div "Ernst & Young Photos People Products ​ 2025 Event on 6/16/25 109 headshots 6/16…" at bounding box center [382, 271] width 765 height 543
click at [153, 374] on span "109 headshots" at bounding box center [160, 372] width 44 height 9
click at [238, 378] on icon "gallery menu" at bounding box center [241, 377] width 20 height 20
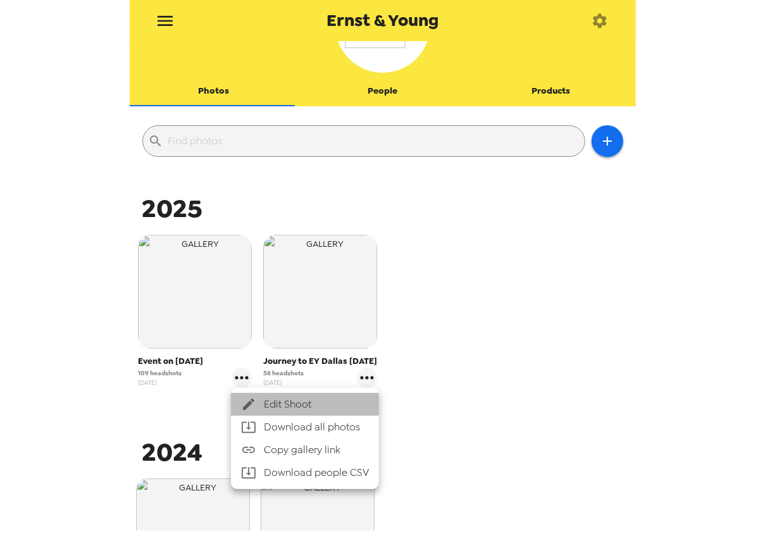
click at [301, 403] on span "Edit Shoot" at bounding box center [316, 404] width 105 height 15
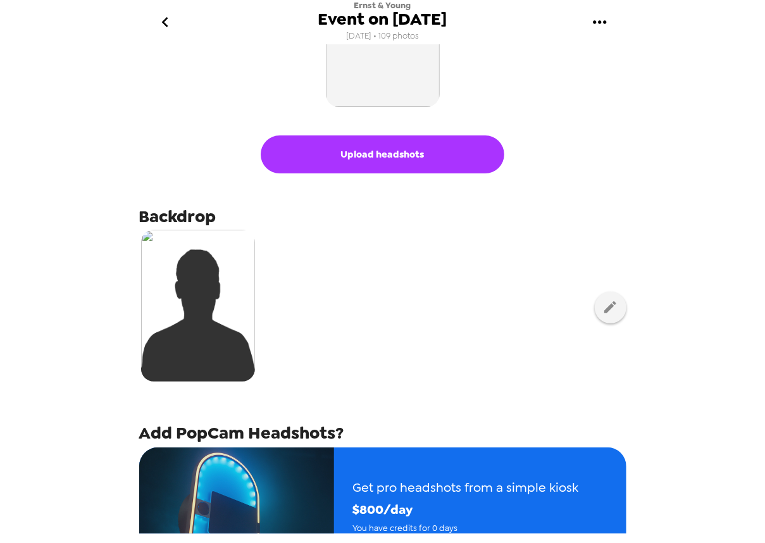
scroll to position [126, 0]
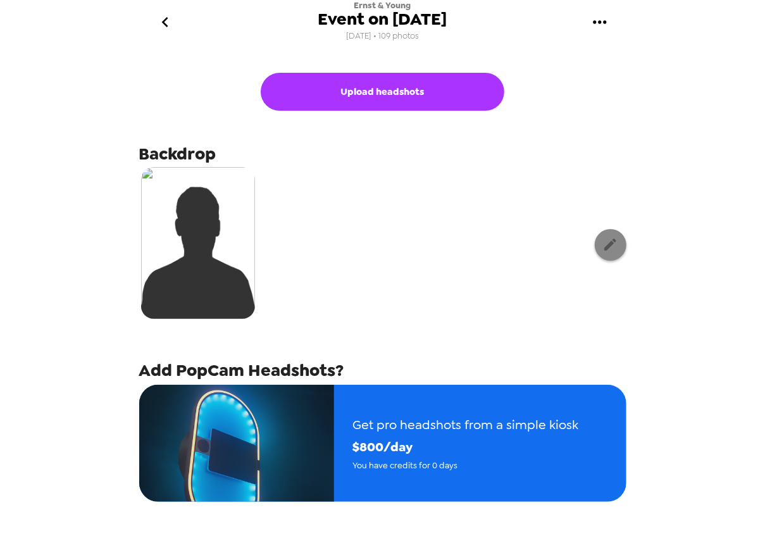
click at [604, 249] on icon "button" at bounding box center [610, 245] width 16 height 16
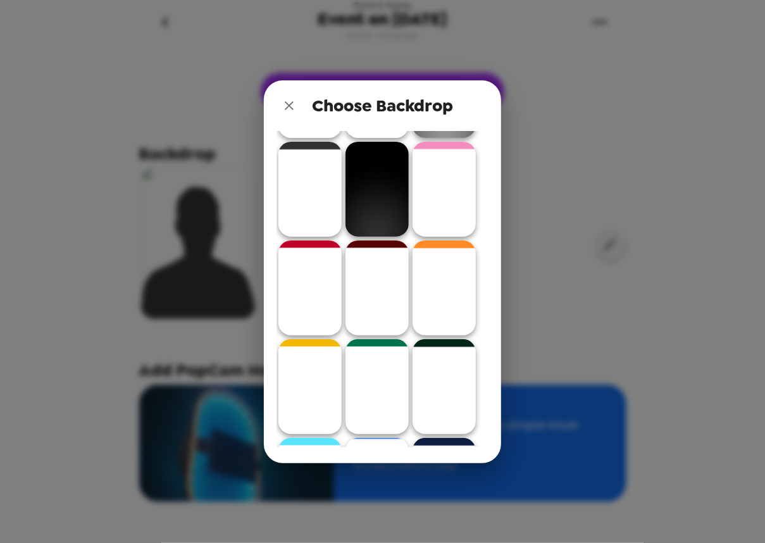
scroll to position [0, 0]
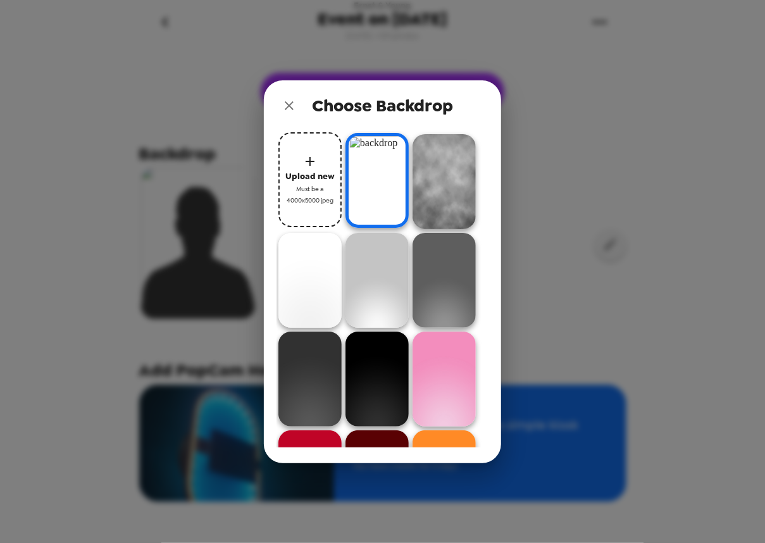
click at [290, 104] on icon "close" at bounding box center [289, 105] width 9 height 9
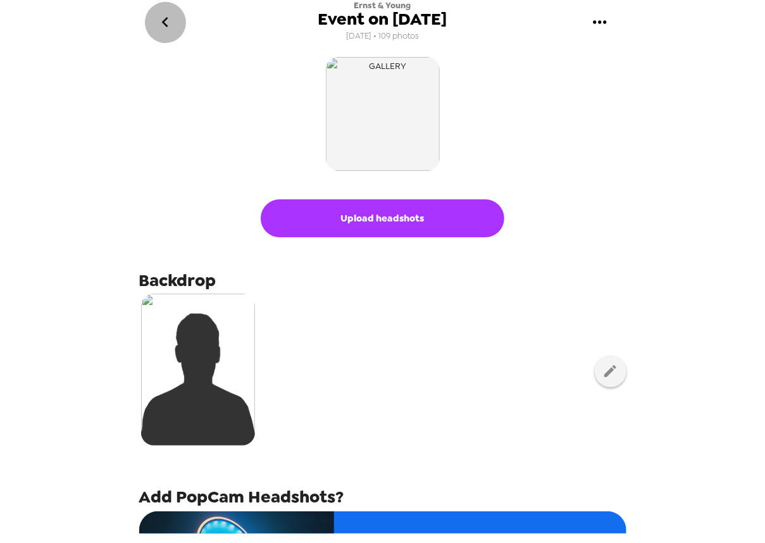
click at [175, 20] on icon "go back" at bounding box center [165, 22] width 20 height 20
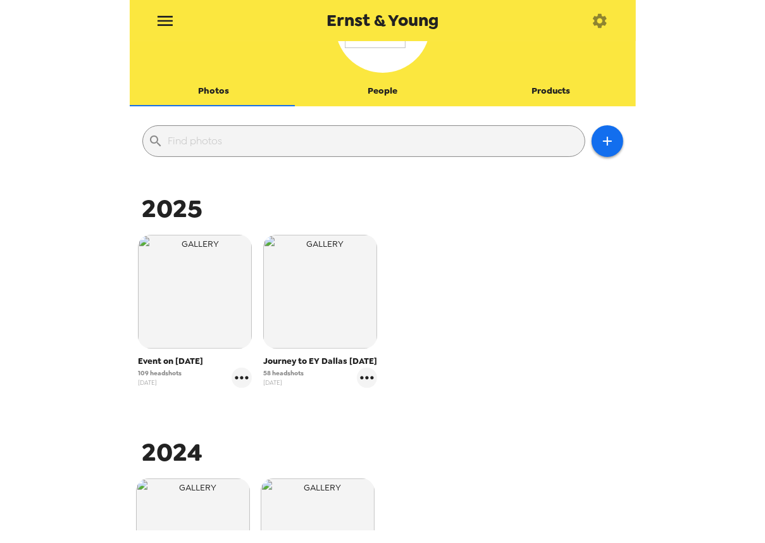
scroll to position [126, 0]
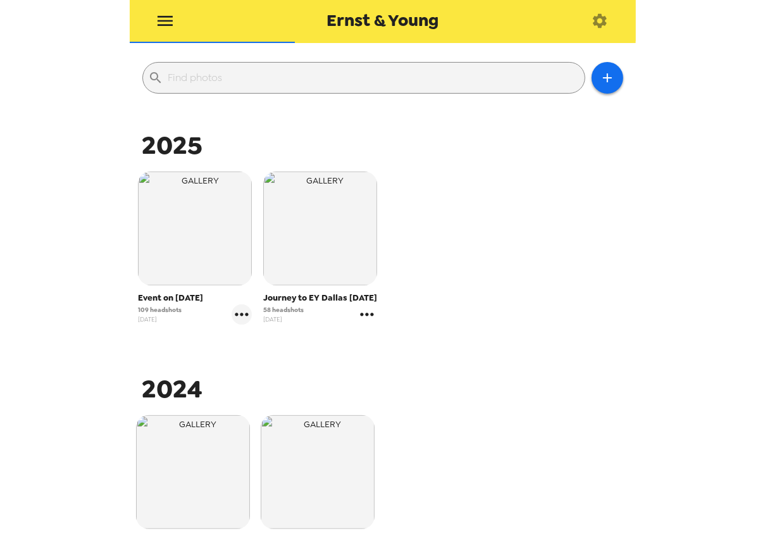
click at [366, 324] on icon "gallery menu" at bounding box center [367, 314] width 20 height 20
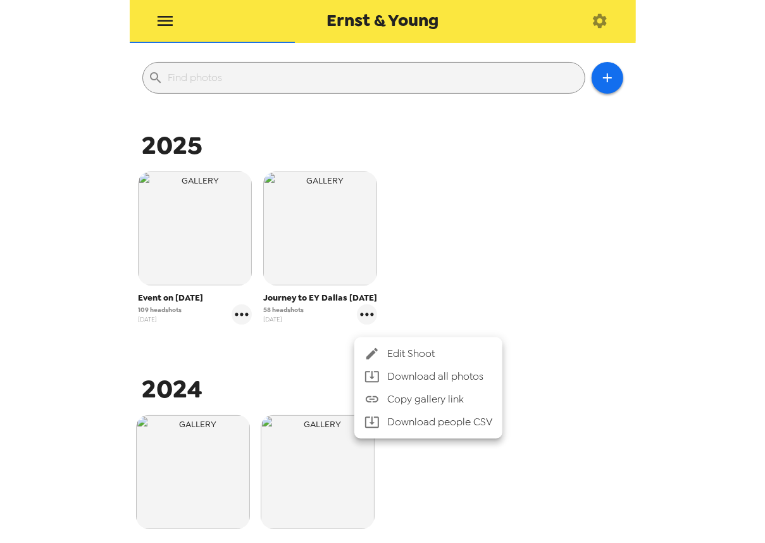
click at [402, 351] on span "Edit Shoot" at bounding box center [439, 353] width 105 height 15
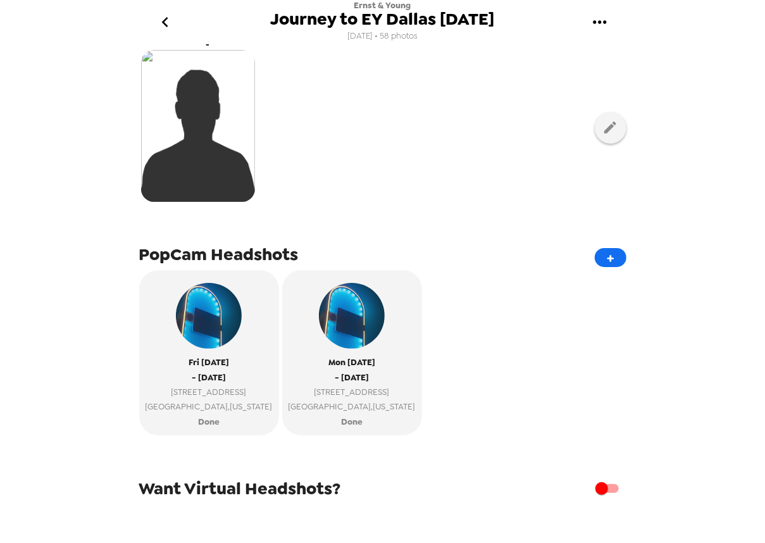
scroll to position [253, 0]
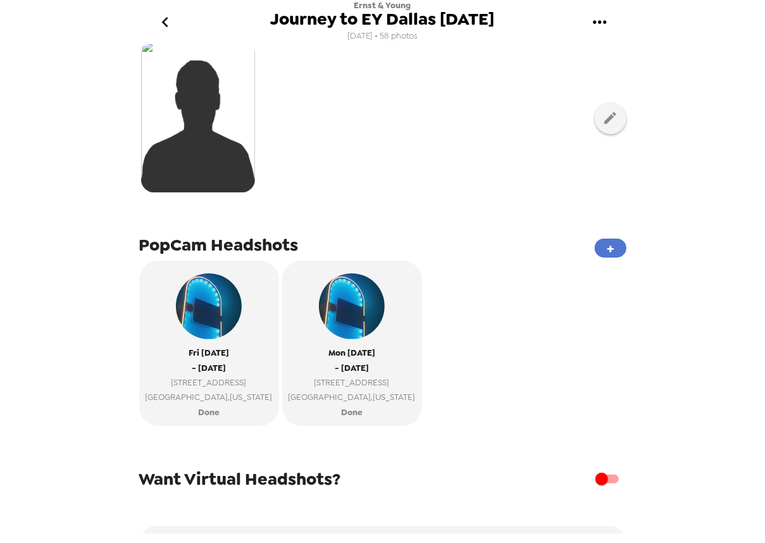
click at [607, 250] on button "+" at bounding box center [611, 247] width 32 height 19
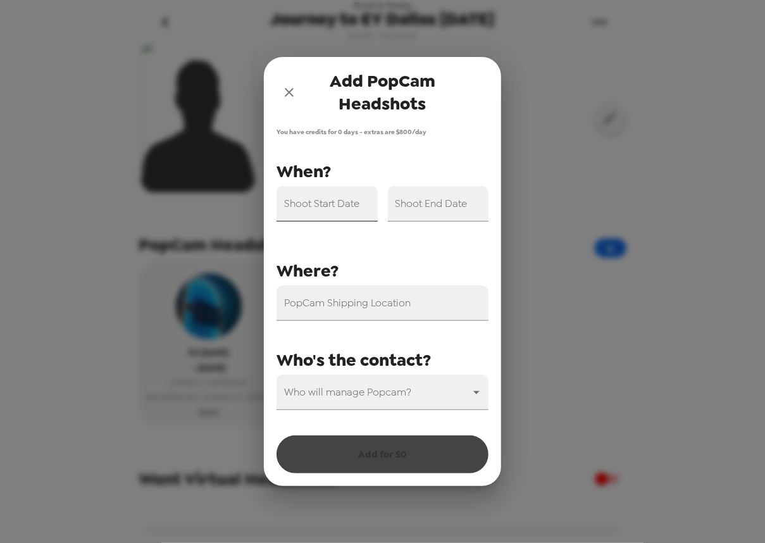
click at [351, 211] on input "Shoot Start Date" at bounding box center [326, 203] width 101 height 35
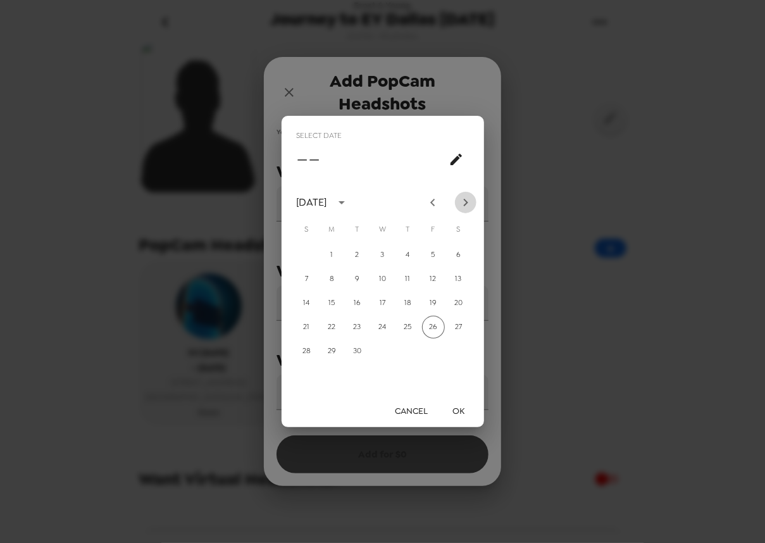
click at [466, 204] on icon "Next month" at bounding box center [465, 203] width 4 height 8
click at [433, 329] on button "24" at bounding box center [433, 327] width 23 height 23
type input "10/24/2025"
click at [457, 409] on button "OK" at bounding box center [458, 410] width 40 height 23
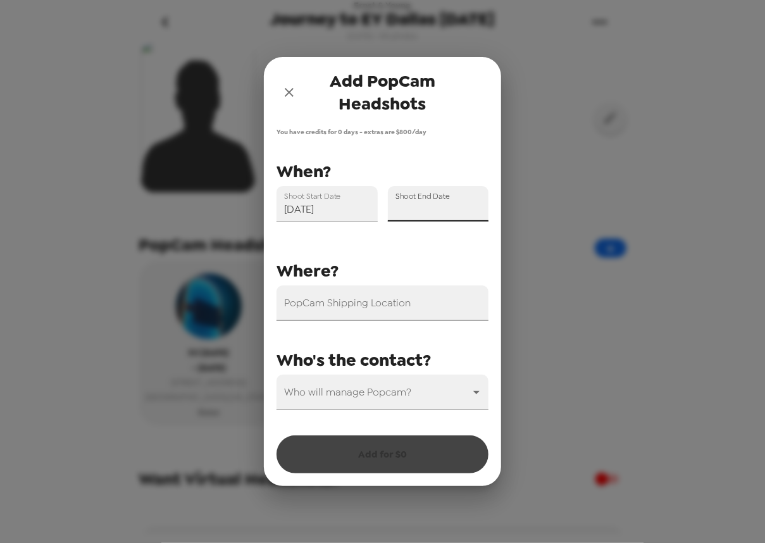
click at [405, 208] on input "Shoot End Date" at bounding box center [438, 203] width 101 height 35
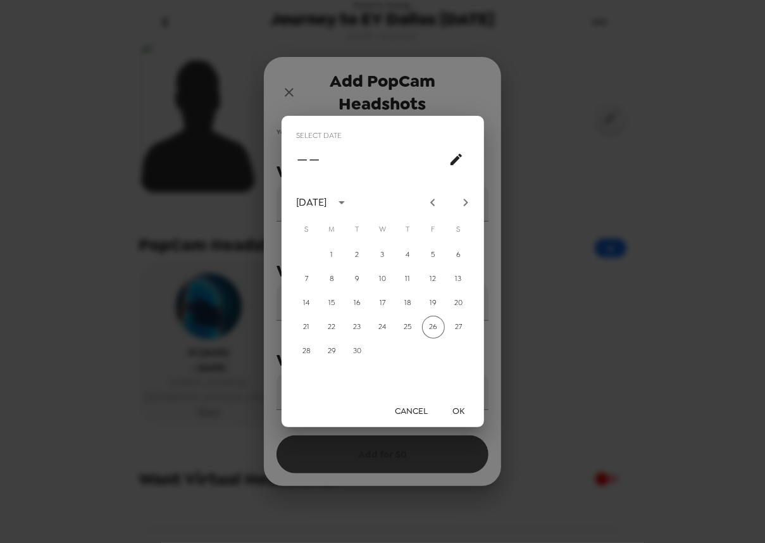
click at [465, 206] on icon "Next month" at bounding box center [465, 202] width 15 height 15
click at [462, 323] on button "25" at bounding box center [458, 327] width 23 height 23
type input "10/25/2025"
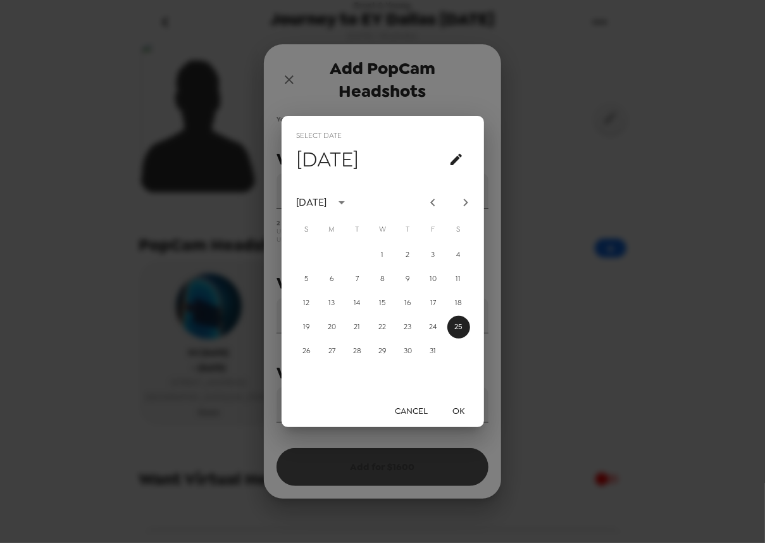
click at [460, 414] on button "OK" at bounding box center [458, 410] width 40 height 23
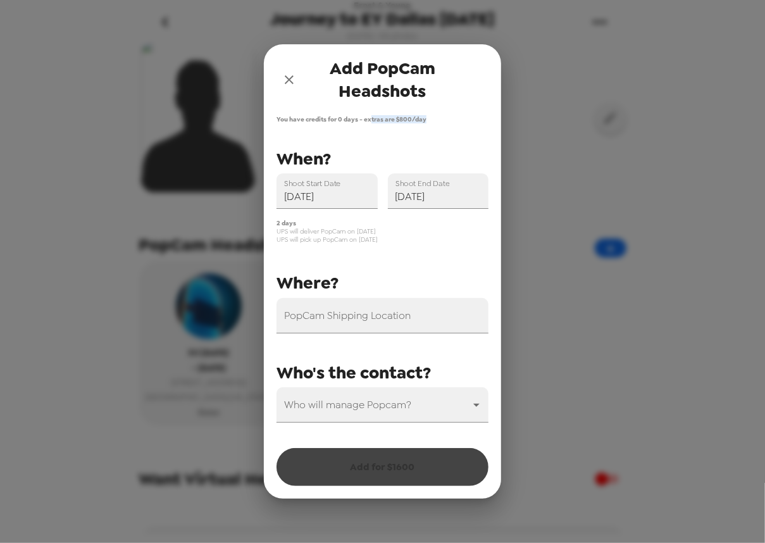
drag, startPoint x: 372, startPoint y: 119, endPoint x: 433, endPoint y: 122, distance: 60.8
click at [433, 122] on span "You have credits for 0 days - extras are $ 800 /day" at bounding box center [382, 119] width 212 height 8
click at [397, 123] on div "You have credits for 0 days - extras are $ 800 /day PopCam Shipping Location Sh…" at bounding box center [382, 306] width 237 height 383
drag, startPoint x: 274, startPoint y: 228, endPoint x: 402, endPoint y: 231, distance: 127.8
click at [402, 231] on div "2 days UPS will deliver PopCam on 10/23/25 UPS will pick up PopCam on 10/26/25" at bounding box center [377, 226] width 222 height 35
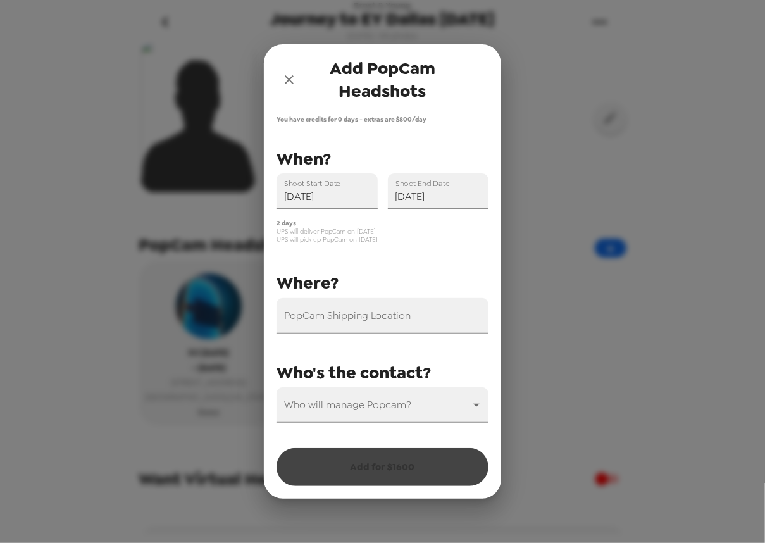
drag, startPoint x: 288, startPoint y: 242, endPoint x: 391, endPoint y: 238, distance: 102.6
click at [391, 238] on span "UPS will pick up PopCam on 10/26/25" at bounding box center [382, 239] width 212 height 8
click at [336, 239] on span "UPS will pick up PopCam on 10/26/25" at bounding box center [382, 239] width 212 height 8
click at [448, 195] on input "10/25/2025" at bounding box center [438, 190] width 101 height 35
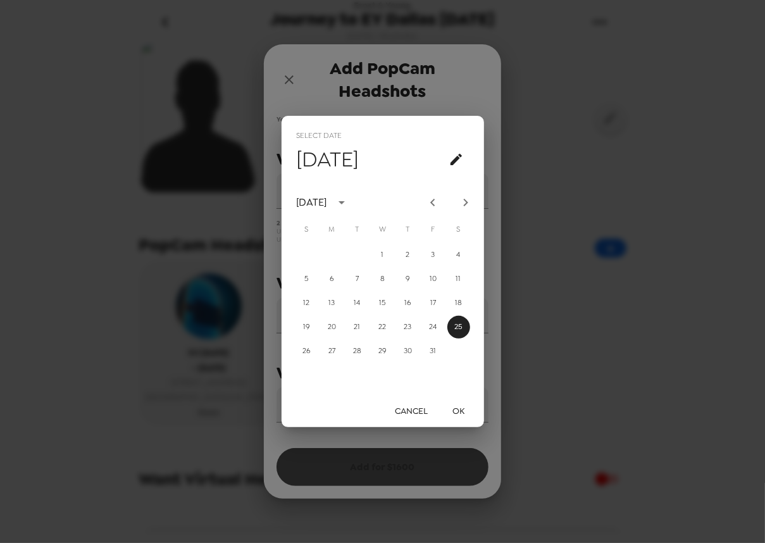
click at [412, 409] on button "Cancel" at bounding box center [411, 410] width 43 height 23
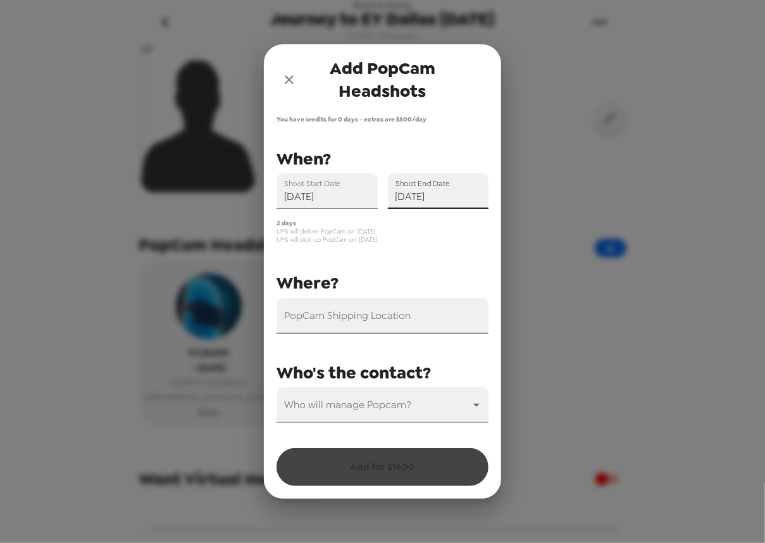
click at [348, 322] on input "PopCam Shipping Location" at bounding box center [382, 315] width 212 height 35
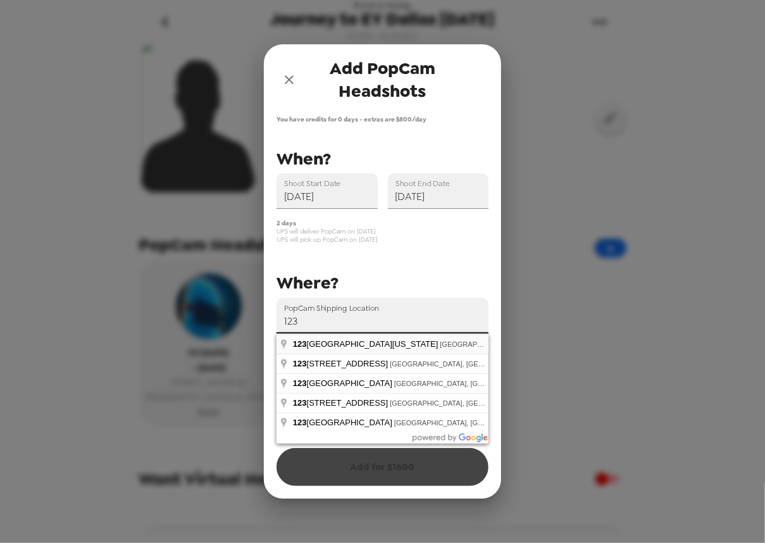
type input "123 West Louisiana Street, Indianapolis, IN, USA"
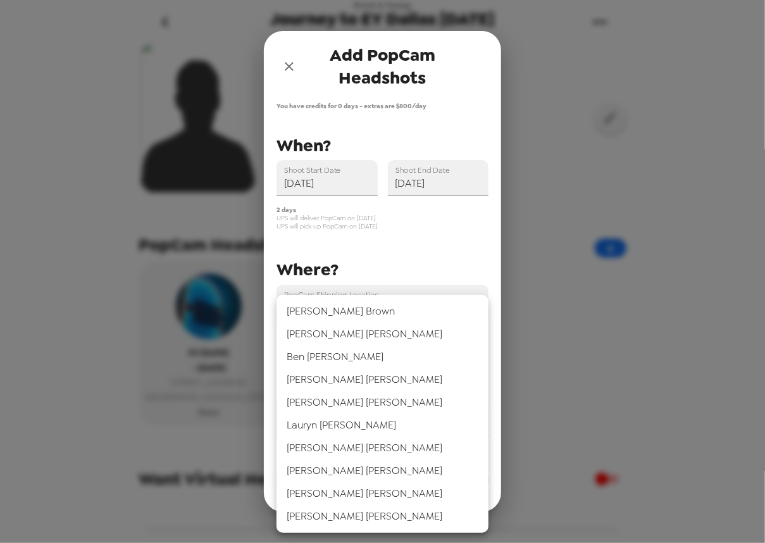
click at [359, 414] on body "Ernst & Young Journey to EY Dallas 6/13/25 5/21/25 • 58 photos Upload headshots…" at bounding box center [382, 271] width 765 height 543
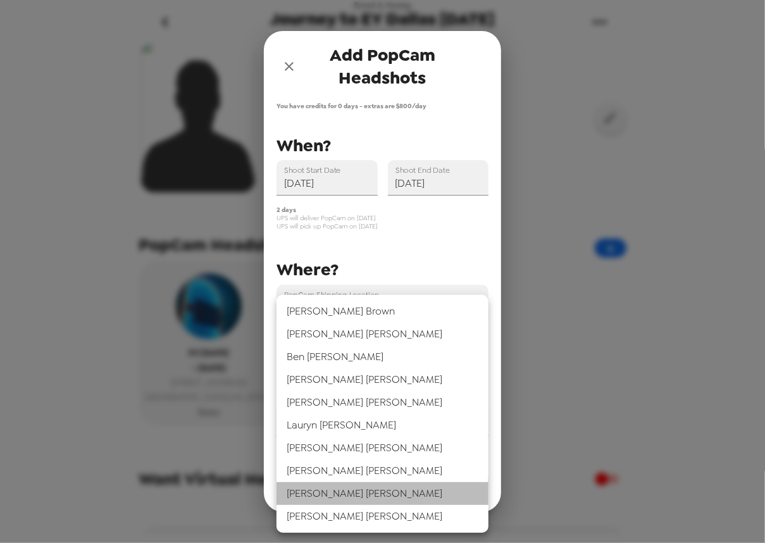
click at [331, 491] on li "Lisa Fite" at bounding box center [382, 493] width 212 height 23
type input "66908"
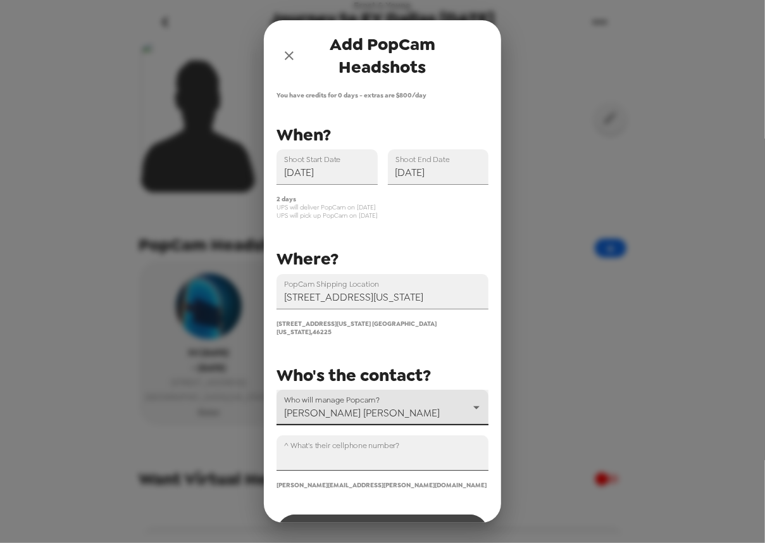
scroll to position [34, 0]
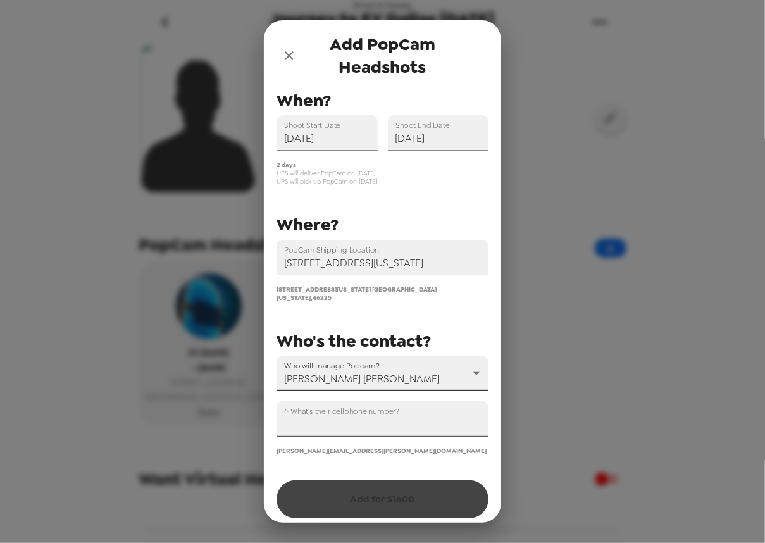
click at [373, 421] on input "^ What's their cellphone number?" at bounding box center [382, 418] width 212 height 35
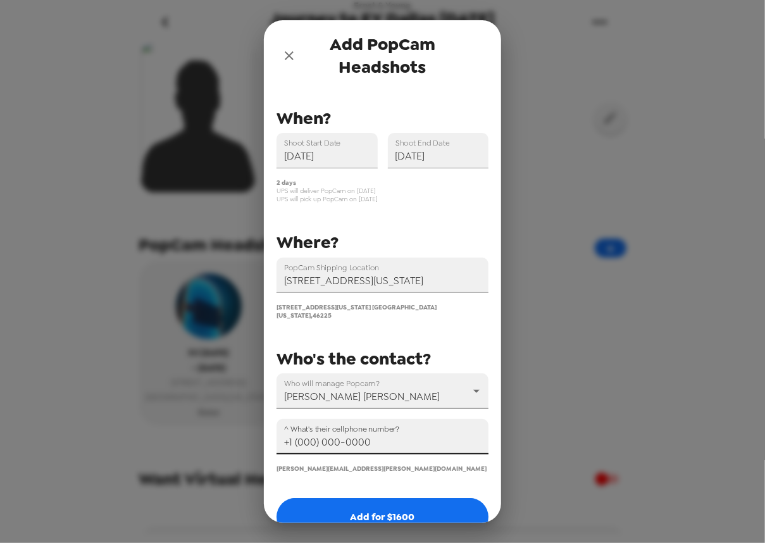
scroll to position [0, 0]
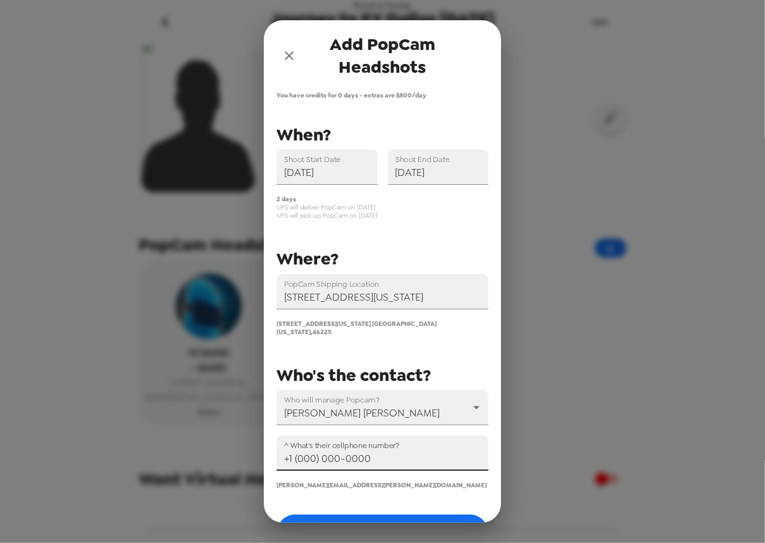
type input "+1 (000) 000-0000"
drag, startPoint x: 372, startPoint y: 219, endPoint x: 288, endPoint y: 204, distance: 84.9
click at [288, 204] on div "2 days UPS will deliver PopCam on 10/23/25 UPS will pick up PopCam on 10/26/25" at bounding box center [382, 207] width 212 height 25
click at [354, 204] on span "UPS will deliver PopCam on 10/23/25" at bounding box center [382, 207] width 212 height 8
drag, startPoint x: 188, startPoint y: 140, endPoint x: 191, endPoint y: 130, distance: 10.6
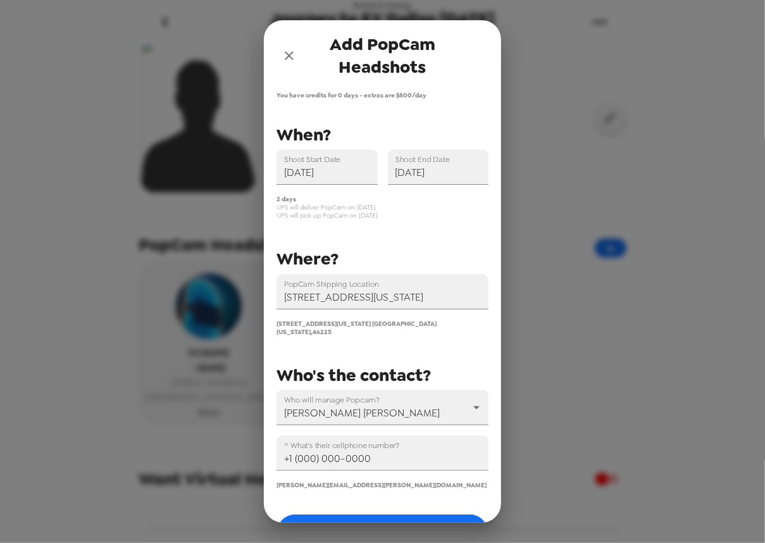
click at [189, 135] on div "Add PopCam Headshots You have credits for 0 days - extras are $ 800 /day PopCam…" at bounding box center [382, 271] width 765 height 543
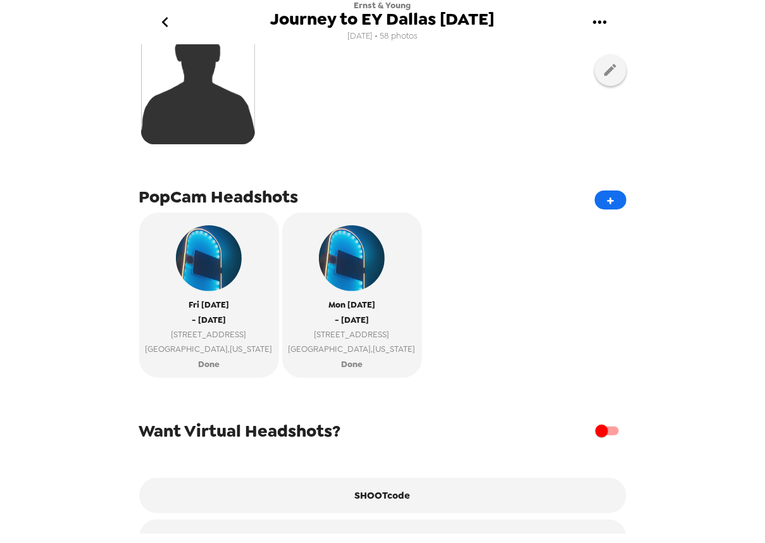
scroll to position [341, 0]
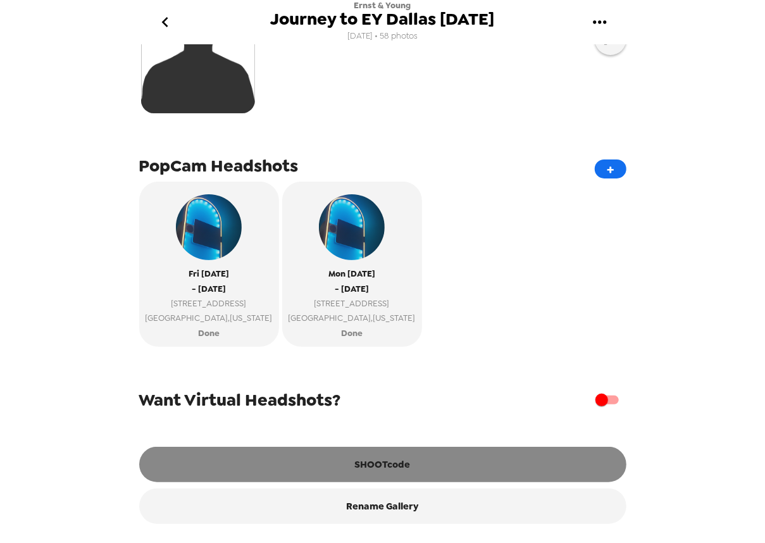
click at [373, 469] on button "SHOOTcode" at bounding box center [382, 464] width 487 height 35
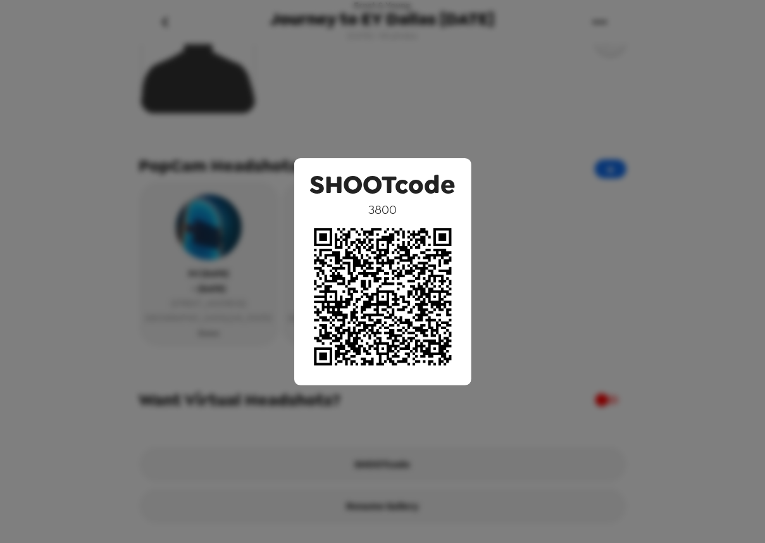
click at [538, 213] on div "SHOOTcode 3800" at bounding box center [382, 271] width 765 height 543
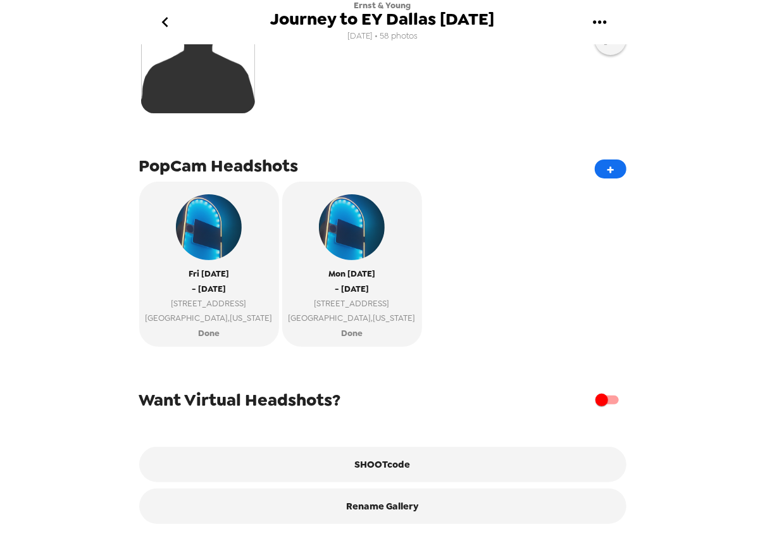
click at [606, 399] on input "checkbox" at bounding box center [601, 400] width 72 height 24
checkbox input "true"
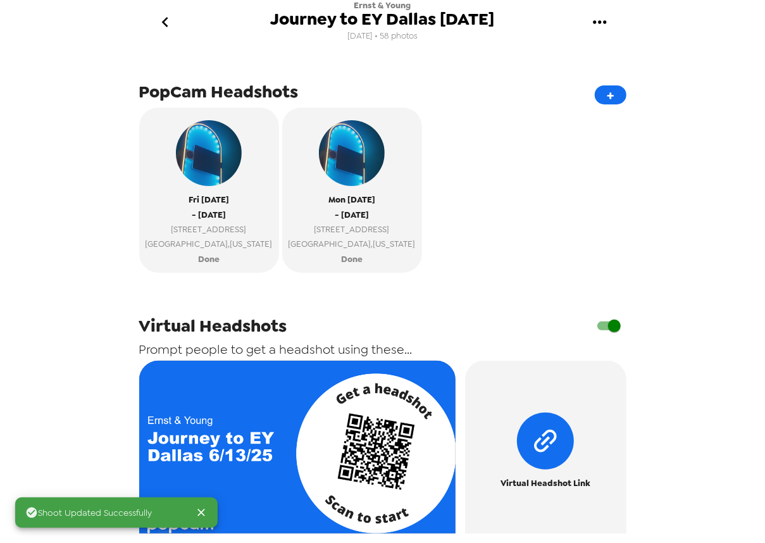
scroll to position [467, 0]
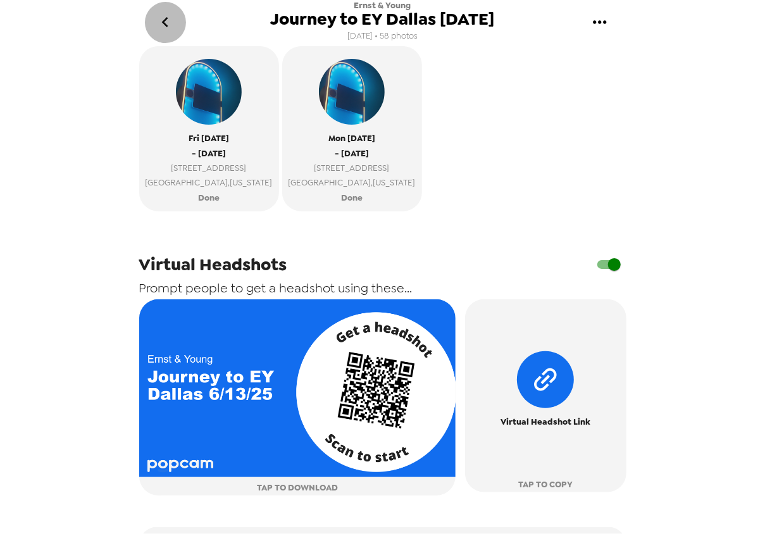
click at [171, 19] on icon "go back" at bounding box center [165, 22] width 20 height 20
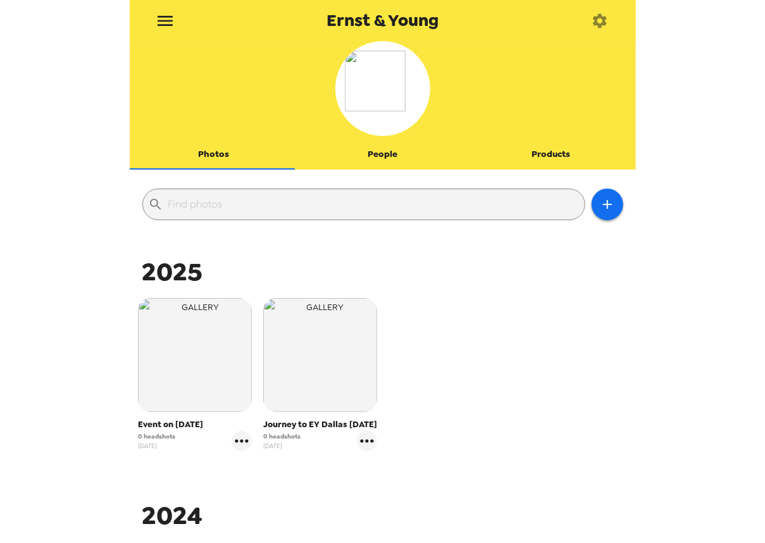
click at [162, 15] on icon "menu" at bounding box center [165, 21] width 20 height 20
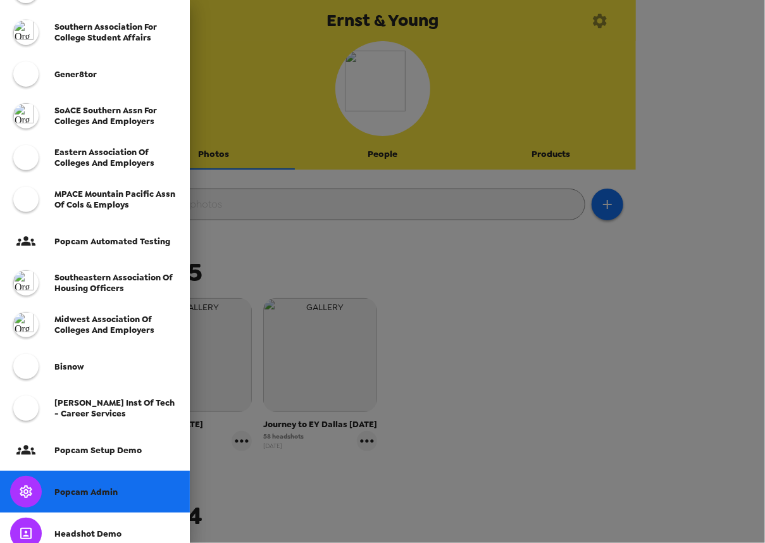
scroll to position [126, 0]
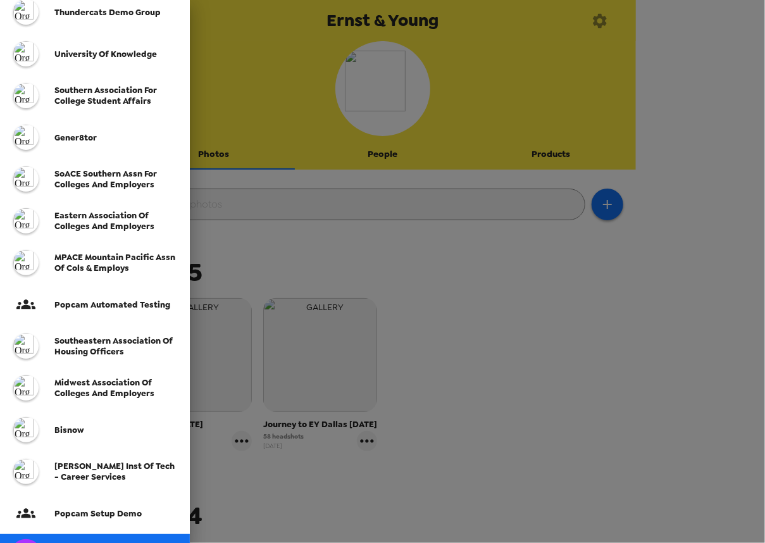
click at [125, 177] on span "SoACE Southern Assn for Colleges and Employers" at bounding box center [105, 179] width 102 height 22
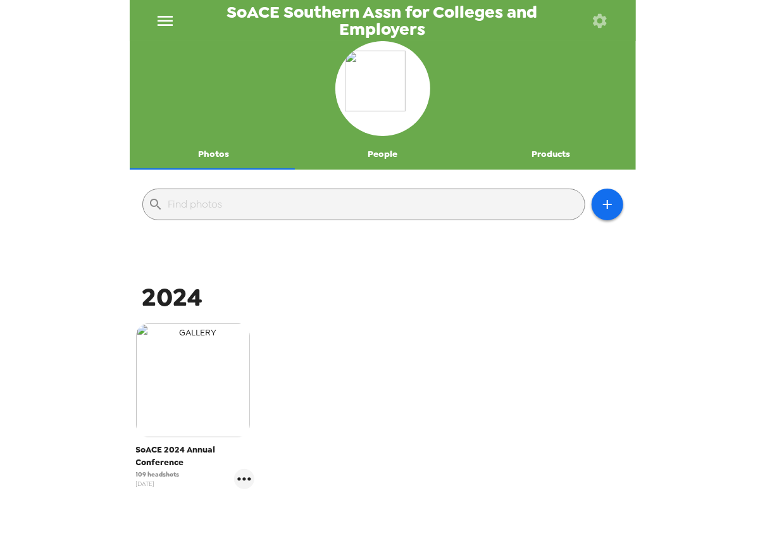
click at [221, 354] on img "button" at bounding box center [193, 380] width 114 height 114
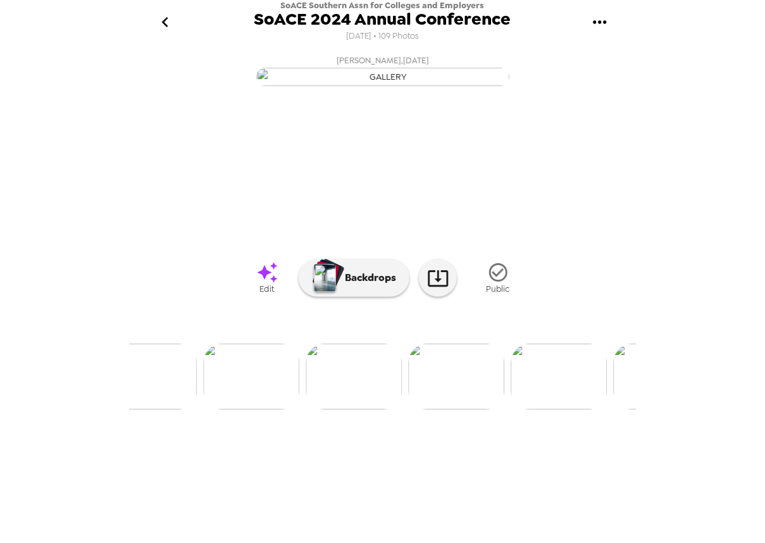
scroll to position [0, 1605]
click at [336, 409] on img at bounding box center [314, 376] width 96 height 66
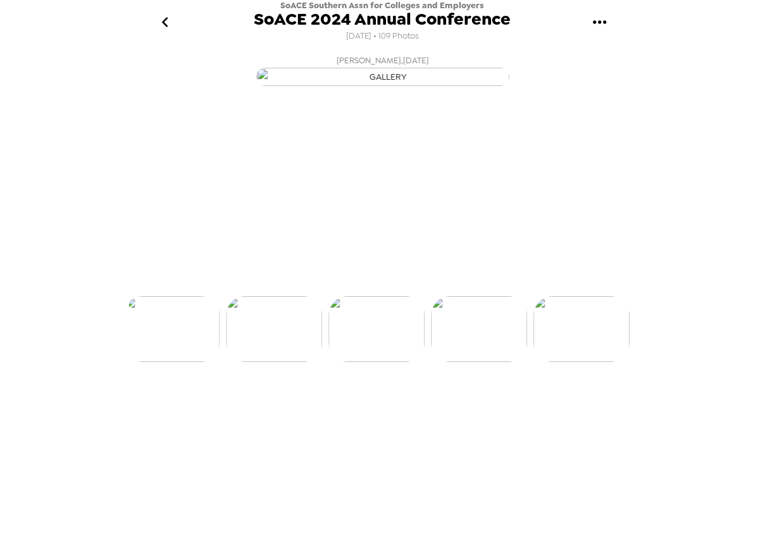
scroll to position [0, 1536]
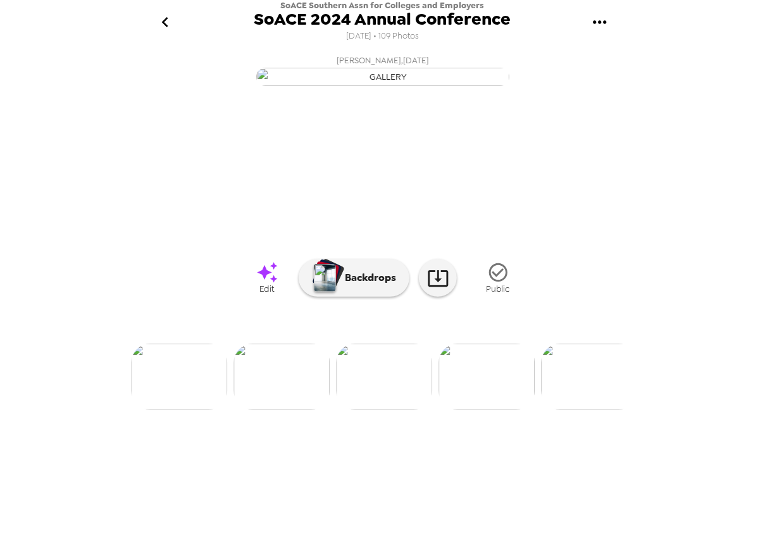
click at [169, 21] on icon "go back" at bounding box center [165, 22] width 20 height 20
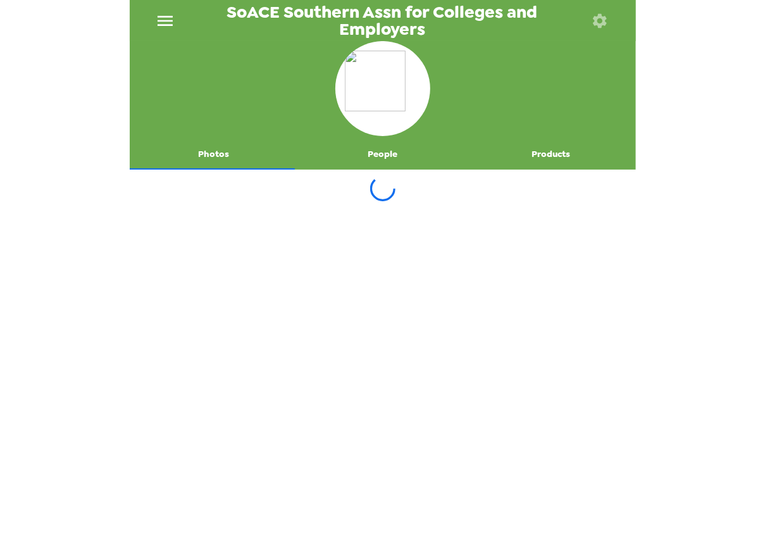
click at [163, 22] on icon "menu" at bounding box center [165, 21] width 20 height 20
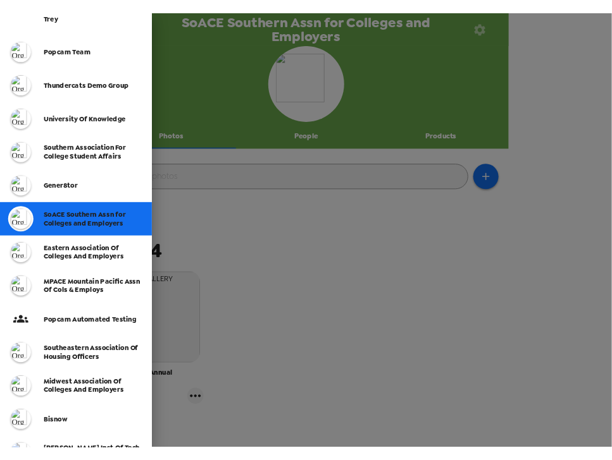
scroll to position [306, 0]
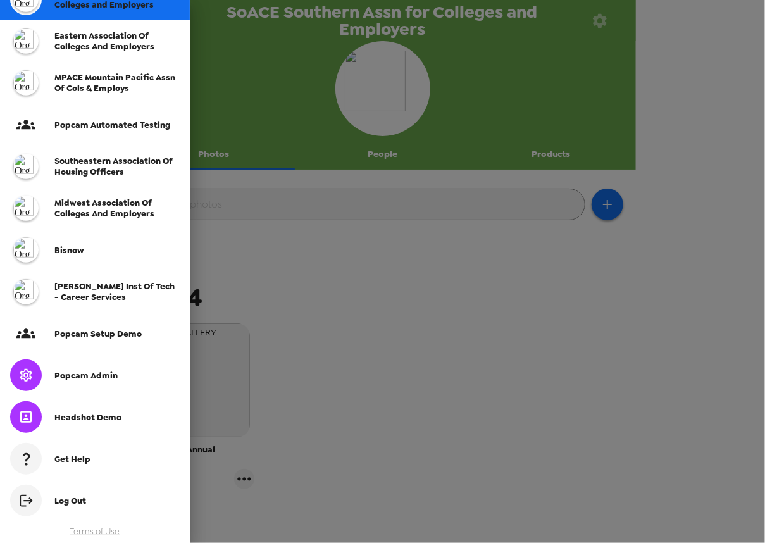
click at [99, 378] on span "Popcam Admin" at bounding box center [85, 375] width 63 height 11
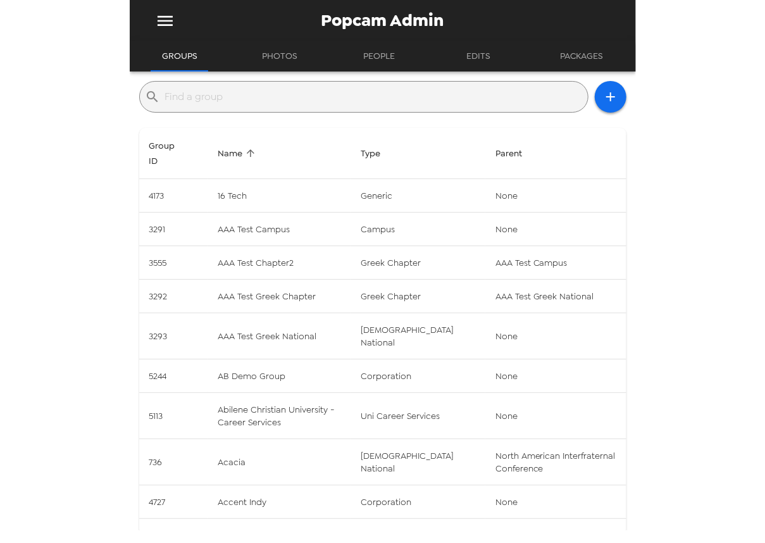
click at [347, 101] on input "text" at bounding box center [373, 97] width 417 height 20
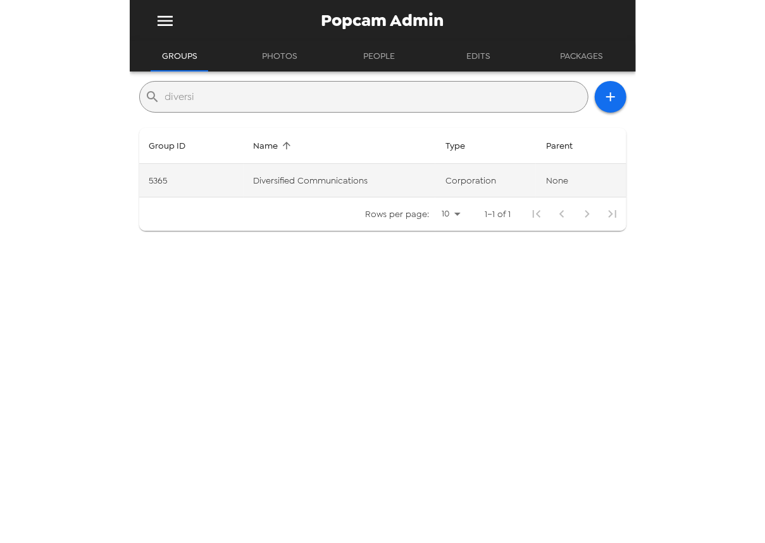
type input "diversi"
click at [340, 184] on td "Diversified Communications" at bounding box center [339, 181] width 192 height 34
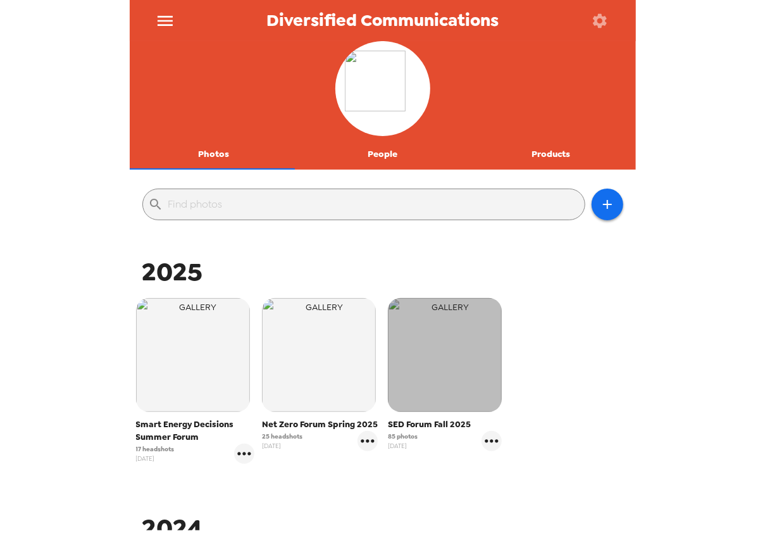
click at [482, 359] on img "button" at bounding box center [445, 355] width 114 height 114
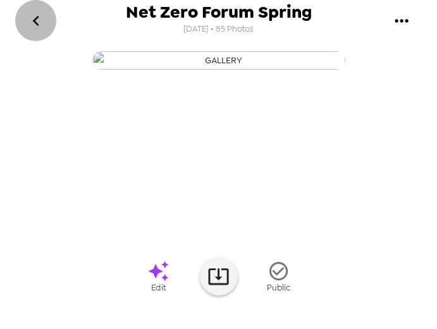
click at [46, 18] on icon "go back" at bounding box center [36, 21] width 20 height 20
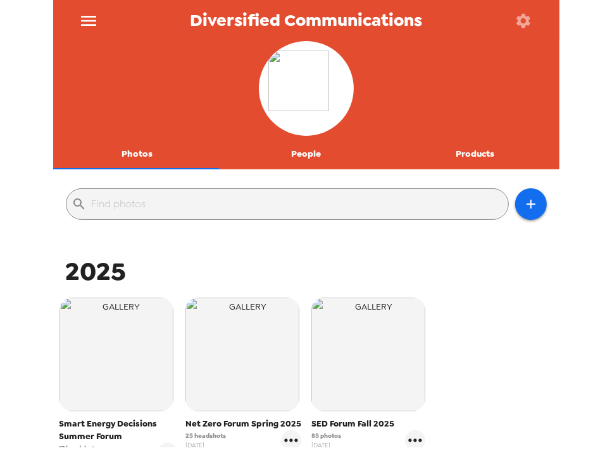
click at [101, 13] on button "menu" at bounding box center [88, 20] width 41 height 41
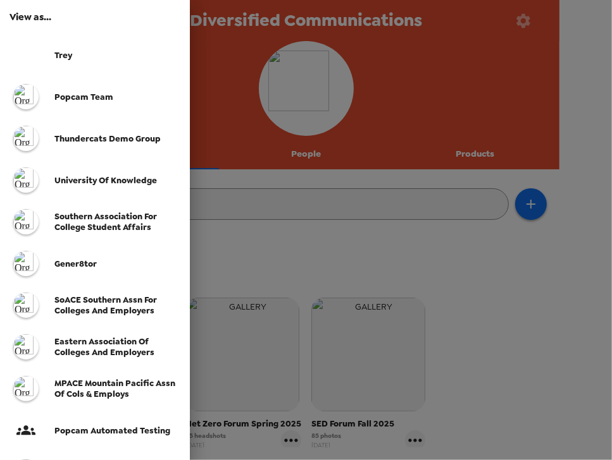
click at [98, 59] on div "Trey" at bounding box center [116, 55] width 125 height 11
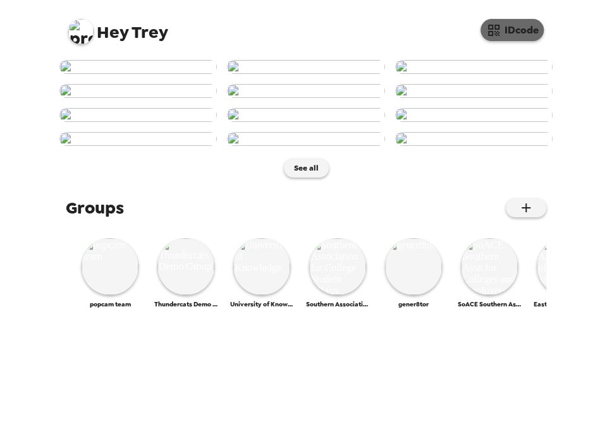
click at [513, 30] on button "IDcode" at bounding box center [512, 30] width 63 height 22
click at [511, 23] on button "IDcode" at bounding box center [512, 30] width 63 height 22
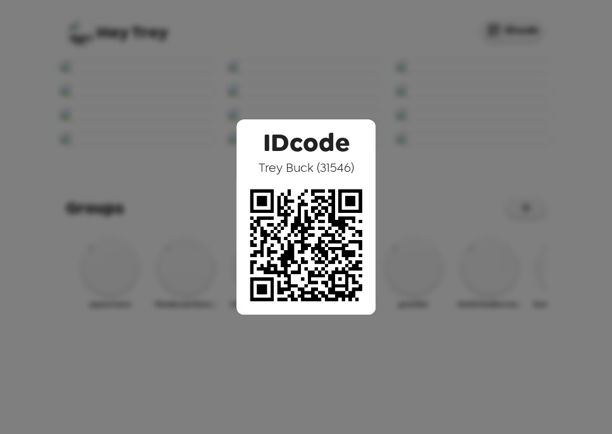
click at [367, 50] on div "IDcode [PERSON_NAME] ( 31546 )" at bounding box center [306, 217] width 612 height 434
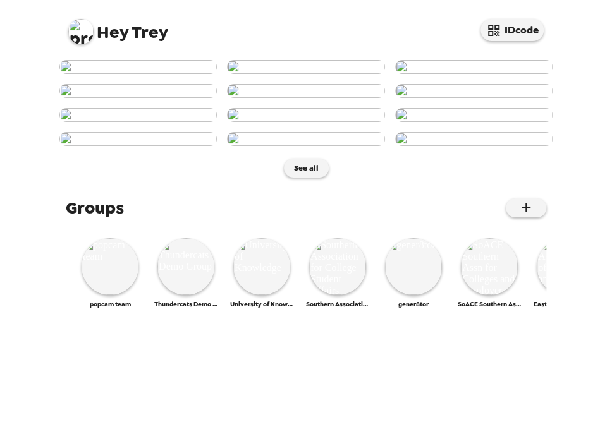
scroll to position [304, 0]
click at [338, 122] on img at bounding box center [305, 115] width 157 height 14
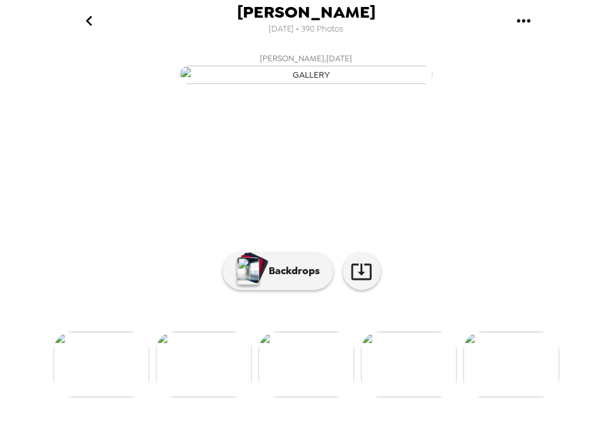
scroll to position [101, 0]
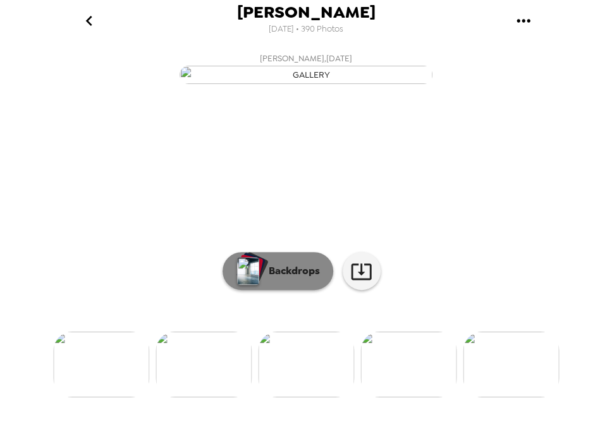
click at [269, 279] on p "Backdrops" at bounding box center [291, 271] width 58 height 15
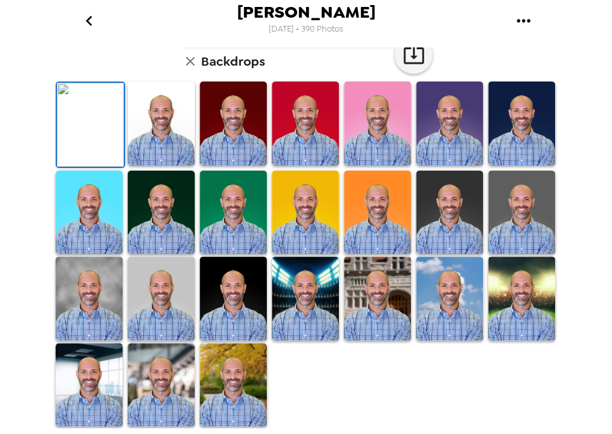
scroll to position [0, 0]
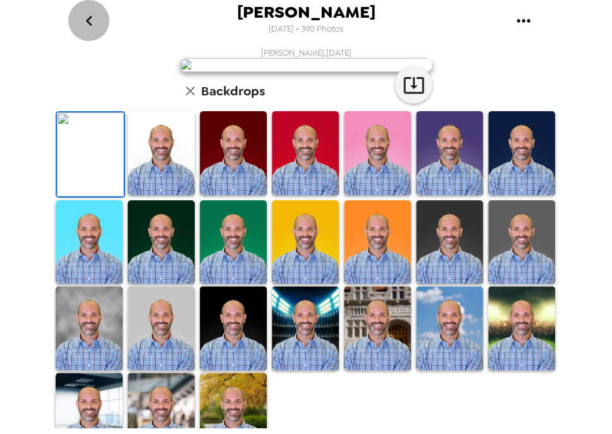
click at [89, 19] on icon "go back" at bounding box center [88, 21] width 6 height 10
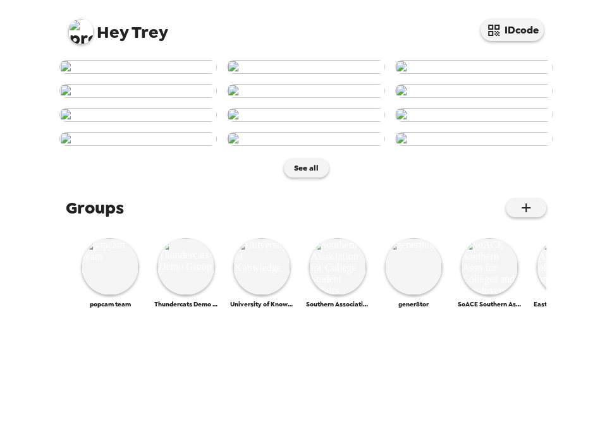
click at [92, 35] on img at bounding box center [80, 31] width 25 height 25
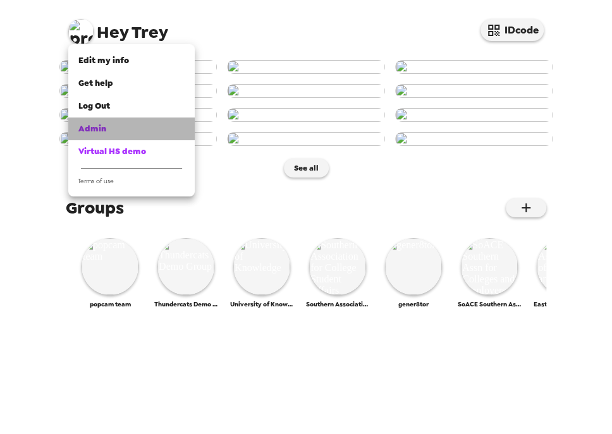
click at [116, 129] on div "Admin" at bounding box center [131, 129] width 106 height 13
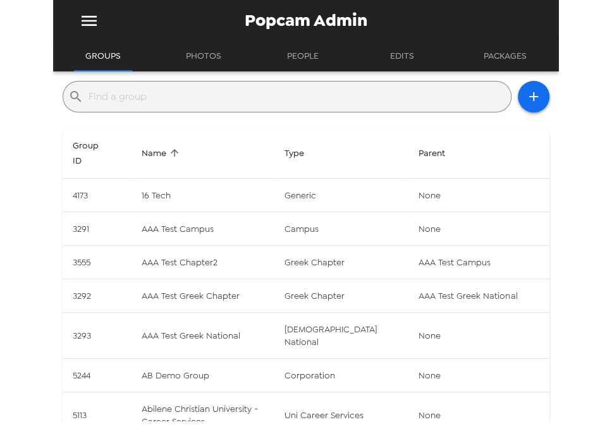
click at [238, 90] on input "text" at bounding box center [297, 97] width 417 height 20
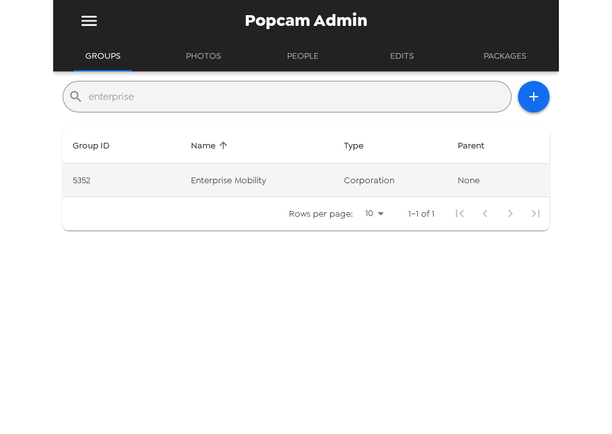
type input "enterprise"
click at [245, 176] on td "Enterprise Mobility" at bounding box center [257, 181] width 154 height 34
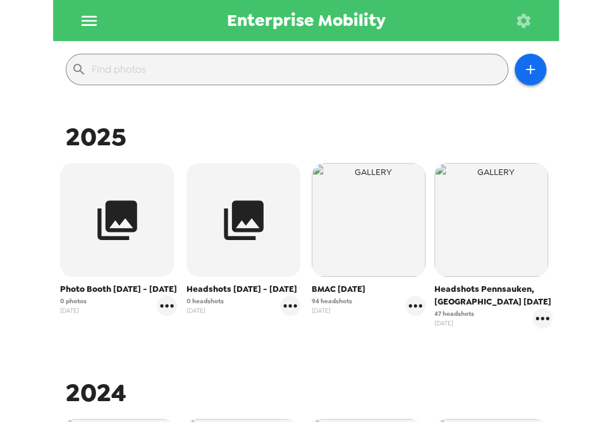
scroll to position [152, 0]
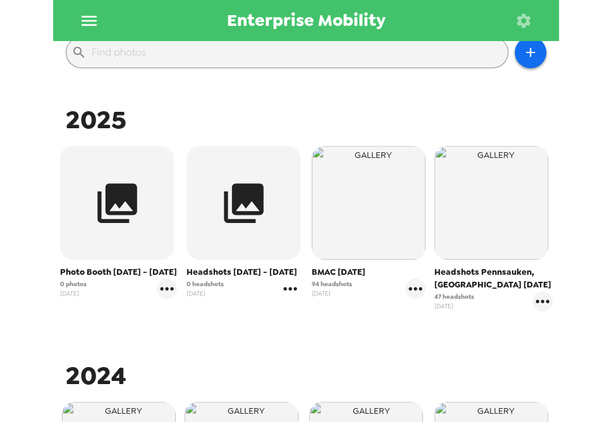
click at [289, 293] on icon "gallery menu" at bounding box center [290, 289] width 20 height 20
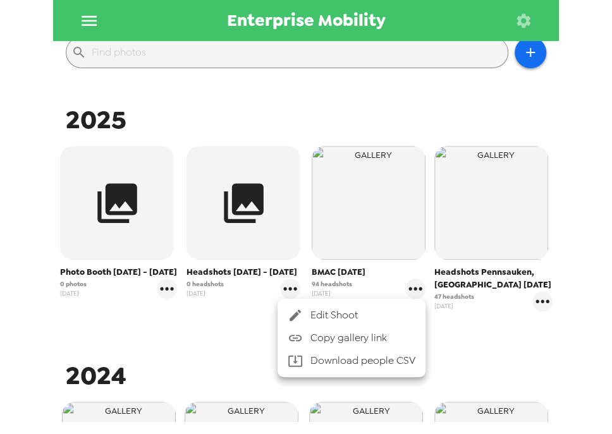
click at [218, 346] on div at bounding box center [306, 217] width 612 height 434
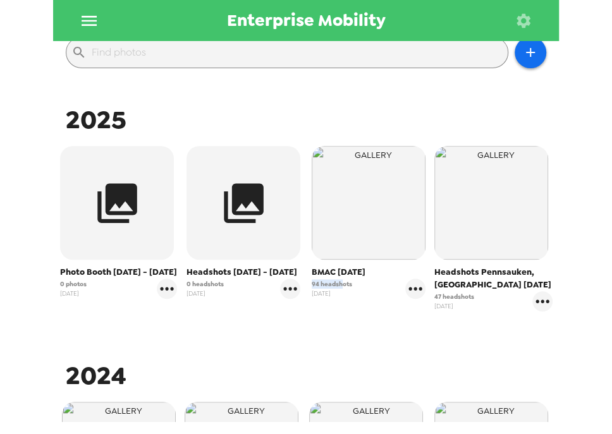
drag, startPoint x: 338, startPoint y: 284, endPoint x: 307, endPoint y: 285, distance: 30.4
click at [312, 285] on span "94 headshots" at bounding box center [332, 284] width 40 height 9
click at [319, 285] on span "94 headshots" at bounding box center [332, 284] width 40 height 9
click at [293, 288] on icon "gallery menu" at bounding box center [290, 288] width 13 height 3
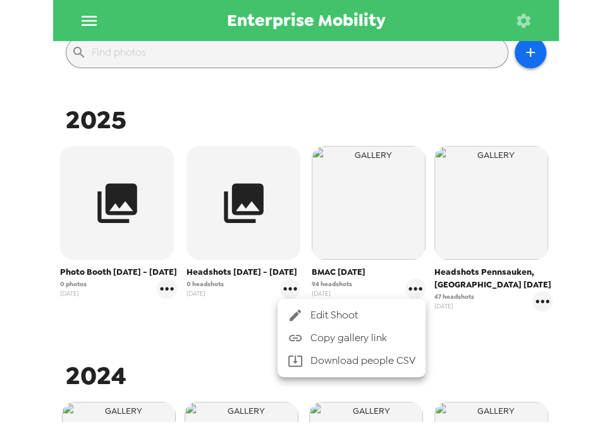
click at [252, 366] on div at bounding box center [306, 217] width 612 height 434
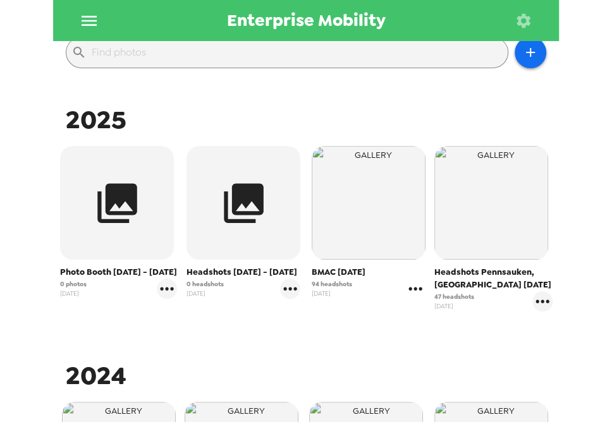
click at [407, 288] on icon "gallery menu" at bounding box center [415, 289] width 20 height 20
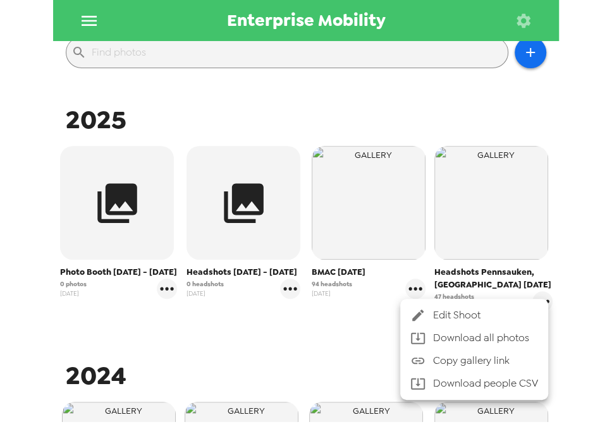
click at [339, 336] on div at bounding box center [306, 217] width 612 height 434
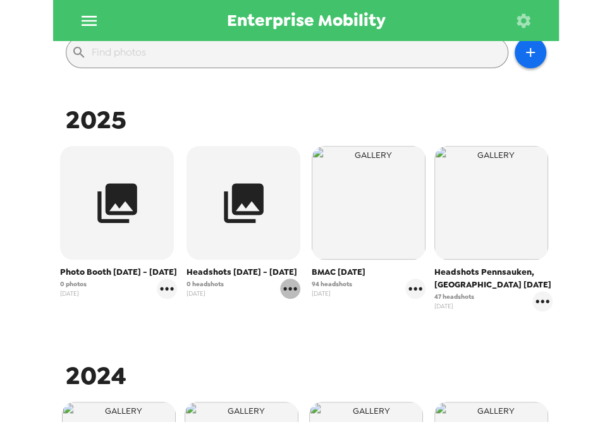
click at [292, 290] on icon "gallery menu" at bounding box center [290, 288] width 13 height 3
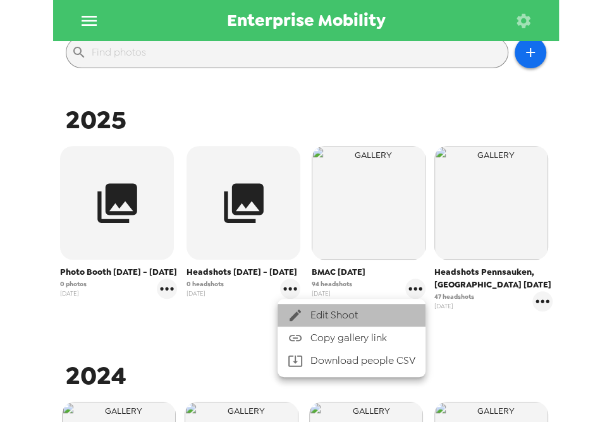
click at [311, 315] on span "Edit Shoot" at bounding box center [363, 315] width 105 height 15
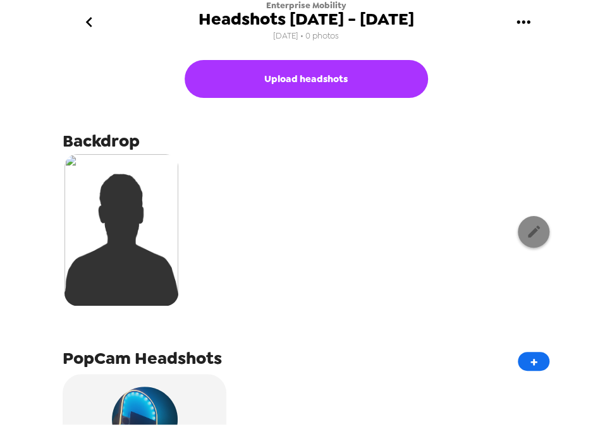
click at [523, 240] on button "button" at bounding box center [534, 232] width 32 height 32
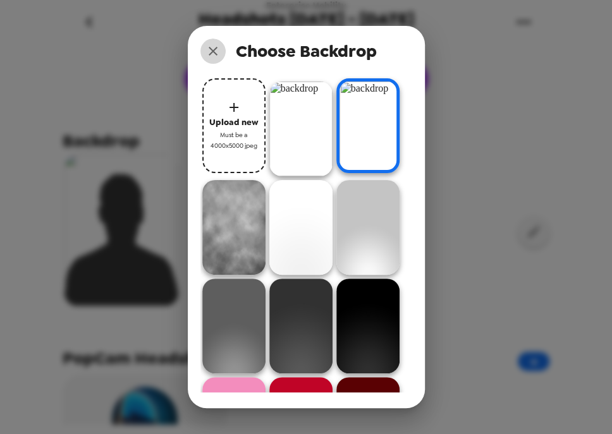
click at [214, 52] on icon "close" at bounding box center [213, 51] width 9 height 9
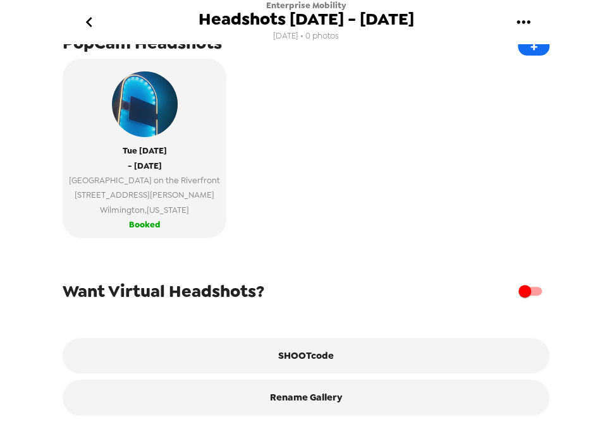
scroll to position [323, 0]
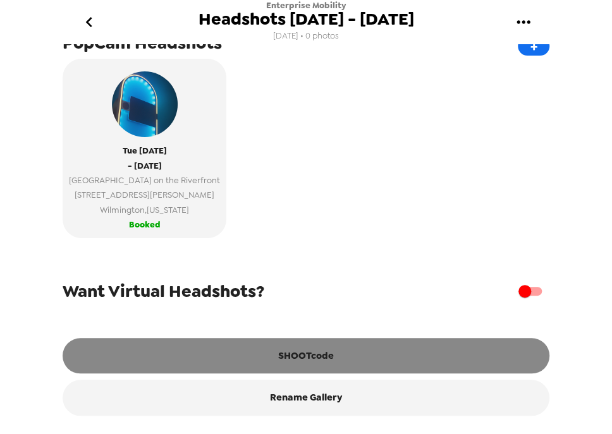
click at [290, 351] on button "SHOOTcode" at bounding box center [306, 355] width 487 height 35
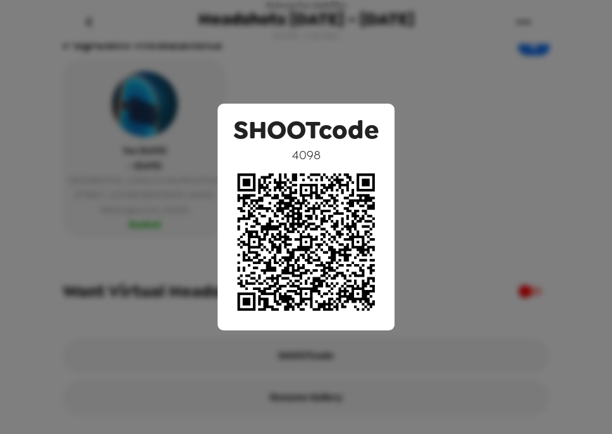
click at [448, 134] on div "SHOOTcode 4098" at bounding box center [306, 217] width 612 height 434
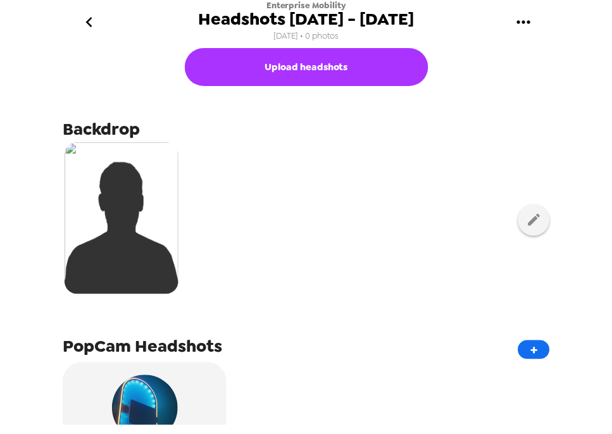
scroll to position [0, 0]
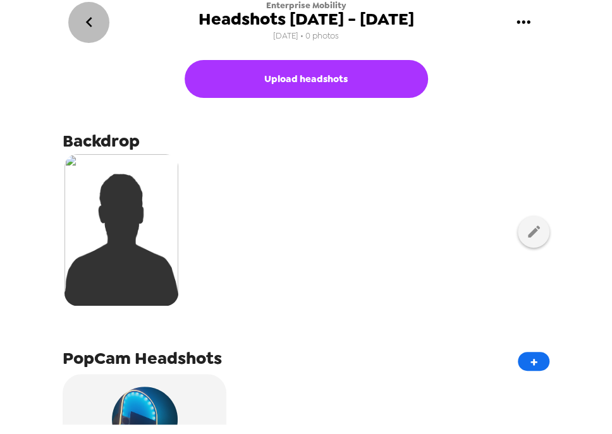
click at [96, 30] on icon "go back" at bounding box center [89, 22] width 20 height 20
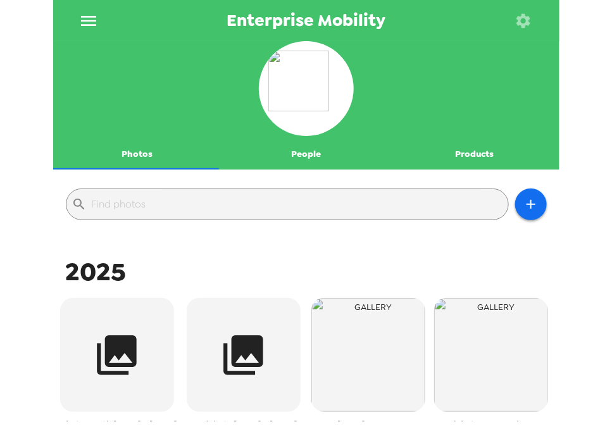
click at [91, 25] on icon "menu" at bounding box center [88, 21] width 15 height 10
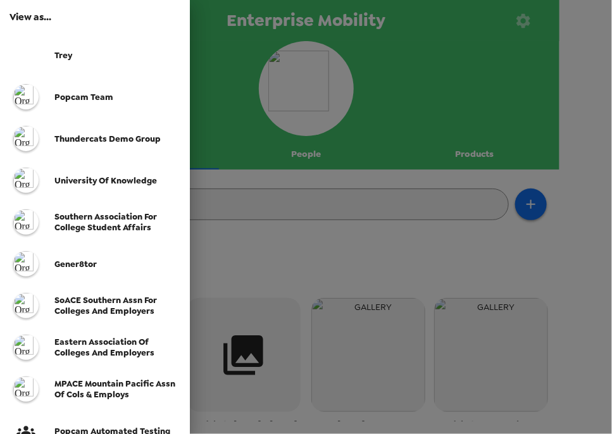
scroll to position [51, 0]
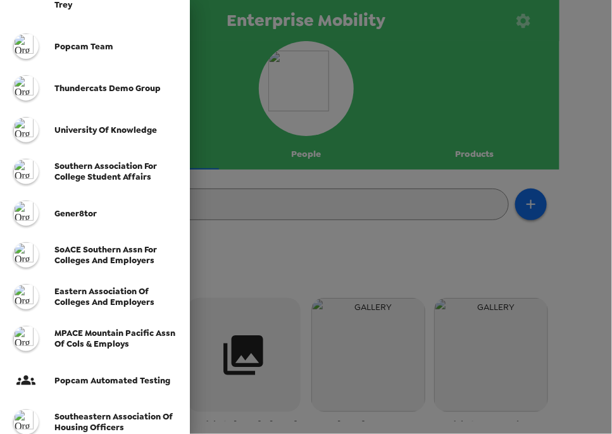
click at [103, 247] on span "SoACE Southern Assn for Colleges and Employers" at bounding box center [105, 255] width 102 height 22
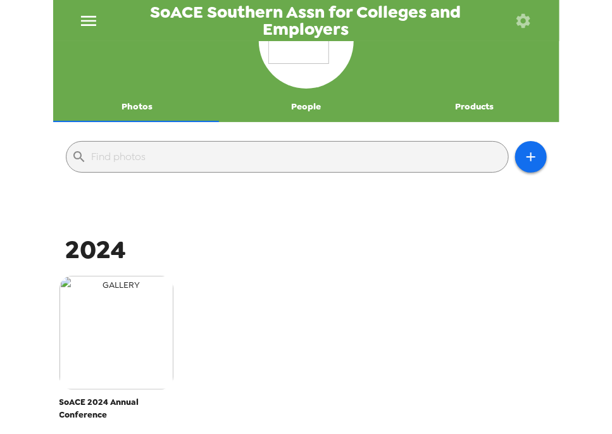
scroll to position [152, 0]
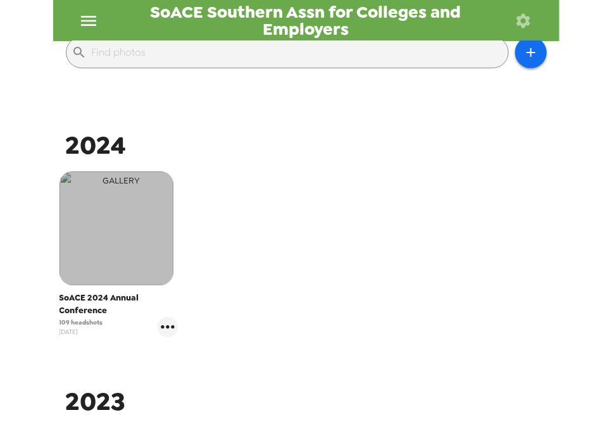
click at [149, 241] on img "button" at bounding box center [116, 228] width 114 height 114
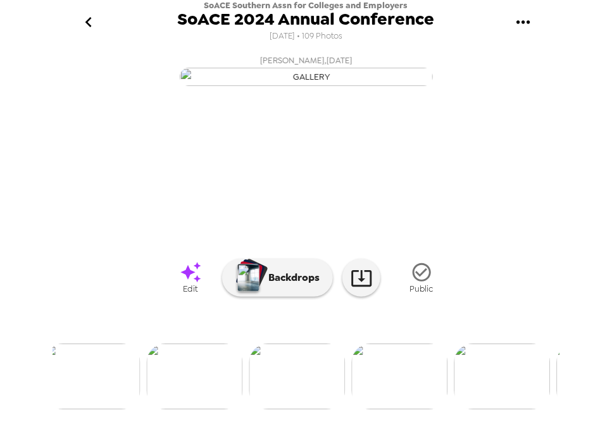
click at [210, 395] on img at bounding box center [195, 376] width 96 height 66
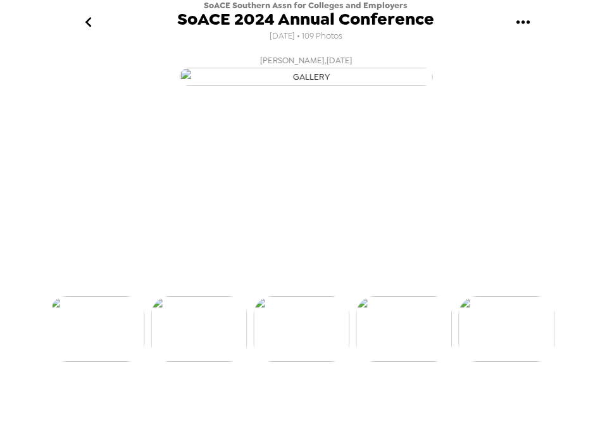
scroll to position [0, 512]
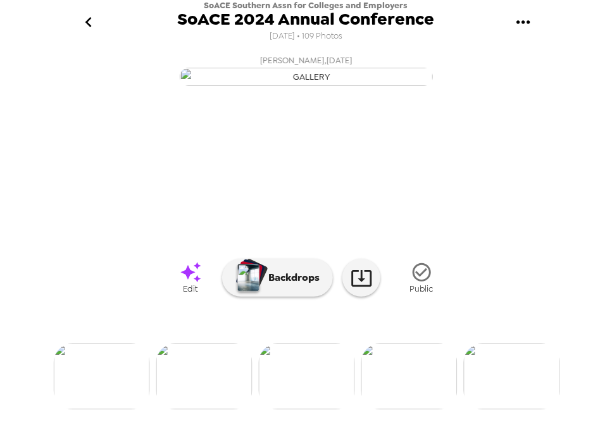
click at [418, 409] on img at bounding box center [409, 376] width 96 height 66
click at [194, 381] on img at bounding box center [195, 376] width 96 height 66
click at [529, 393] on img at bounding box center [512, 376] width 96 height 66
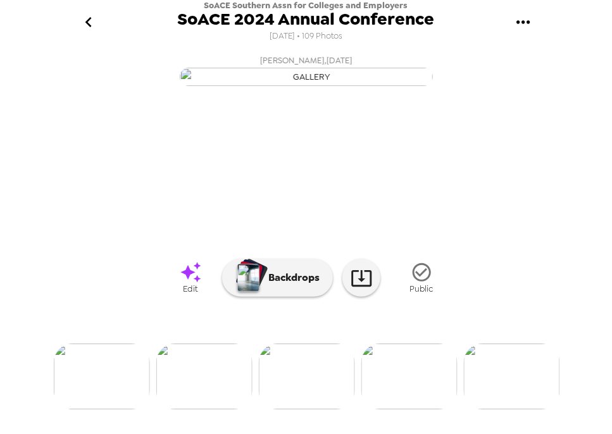
scroll to position [73, 0]
drag, startPoint x: 423, startPoint y: 385, endPoint x: 426, endPoint y: 397, distance: 12.3
click at [423, 385] on div at bounding box center [306, 356] width 506 height 108
click at [419, 409] on img at bounding box center [409, 376] width 96 height 66
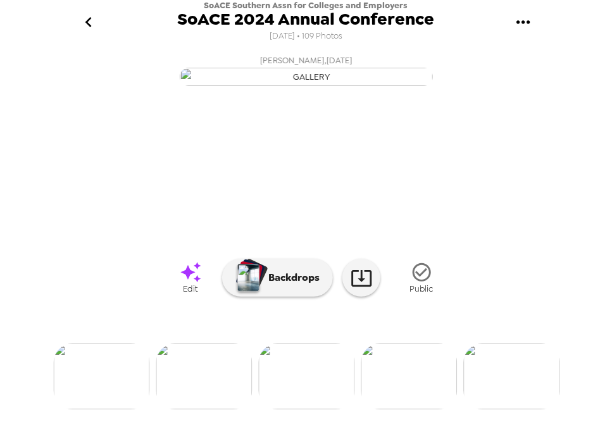
click at [214, 387] on img at bounding box center [204, 376] width 96 height 66
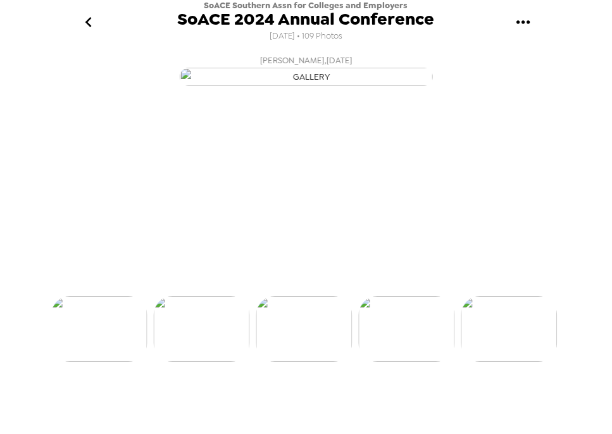
scroll to position [0, 512]
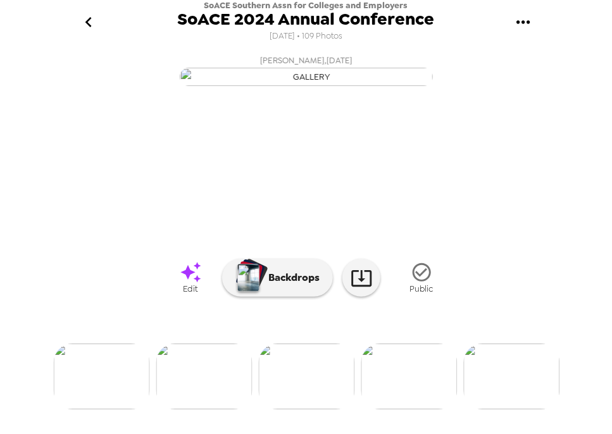
drag, startPoint x: 425, startPoint y: 412, endPoint x: 308, endPoint y: 341, distance: 136.8
click at [424, 409] on img at bounding box center [409, 376] width 96 height 66
click at [275, 374] on img at bounding box center [287, 376] width 96 height 66
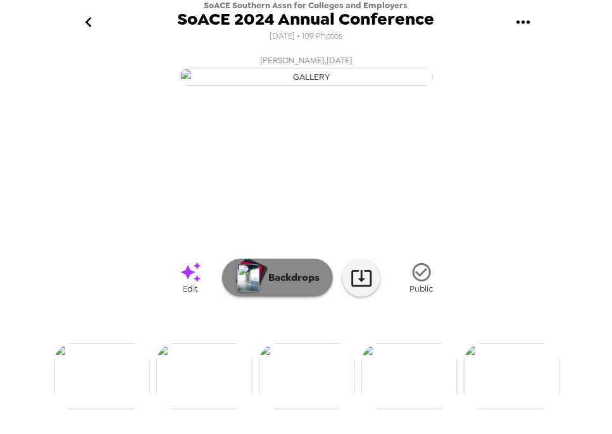
click at [282, 285] on p "Backdrops" at bounding box center [291, 277] width 58 height 15
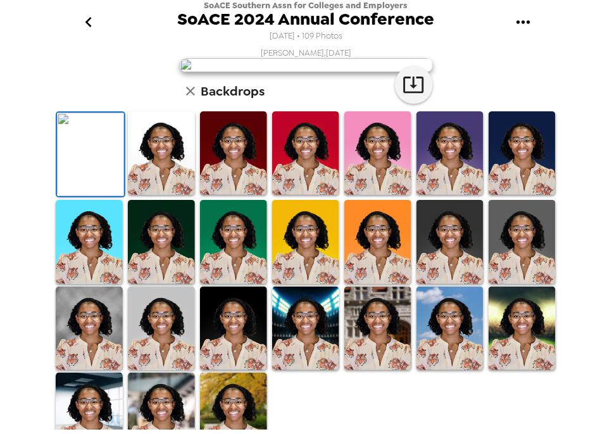
scroll to position [0, 0]
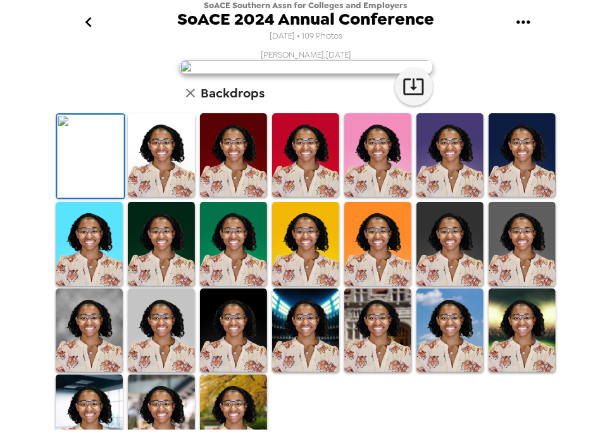
click at [88, 23] on icon "go back" at bounding box center [88, 22] width 6 height 10
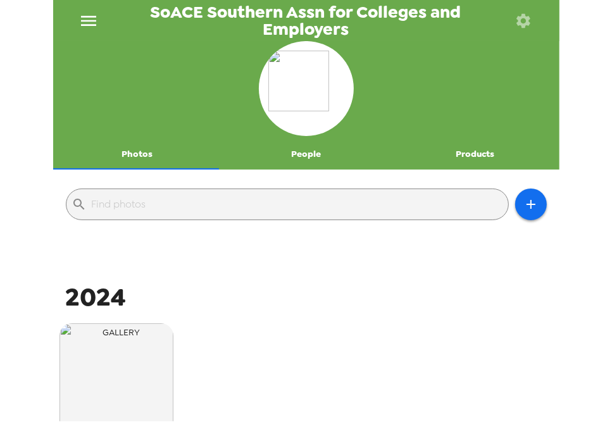
click at [101, 18] on button "menu" at bounding box center [88, 20] width 40 height 41
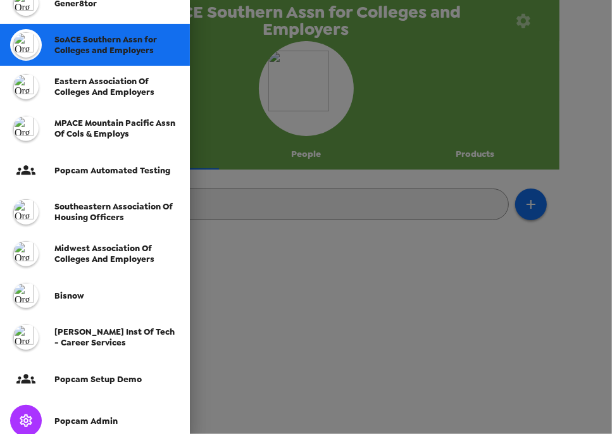
scroll to position [405, 0]
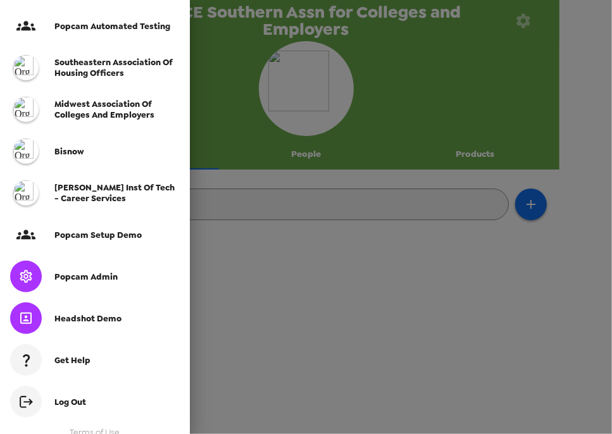
click at [106, 276] on span "Popcam Admin" at bounding box center [85, 276] width 63 height 11
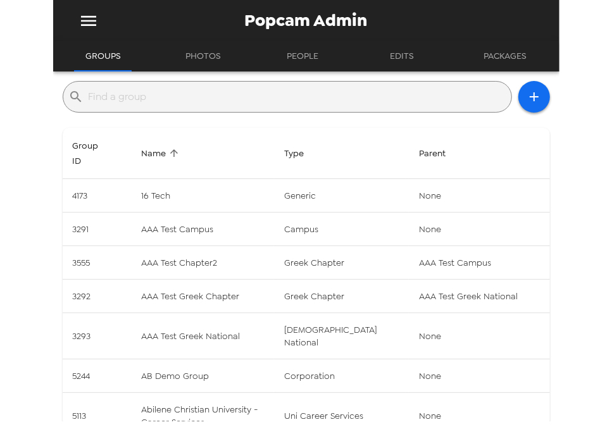
click at [252, 94] on input "text" at bounding box center [297, 97] width 417 height 20
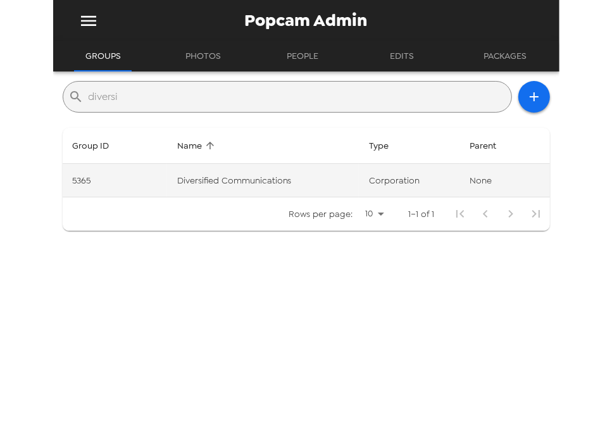
type input "diversi"
click at [317, 185] on td "Diversified Communications" at bounding box center [263, 181] width 192 height 34
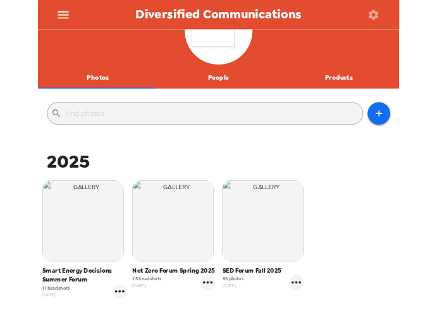
scroll to position [202, 0]
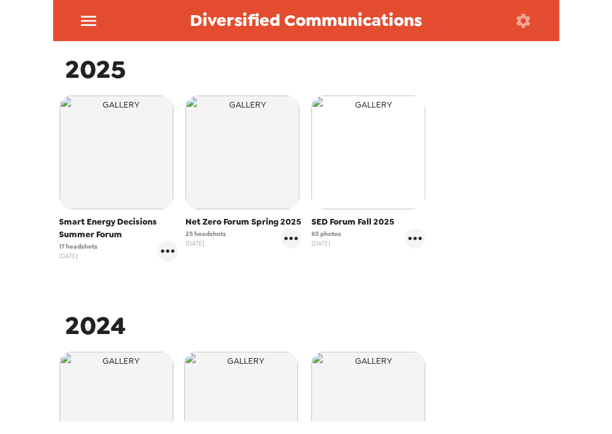
click at [391, 141] on img "button" at bounding box center [368, 152] width 114 height 114
